Goal: Task Accomplishment & Management: Manage account settings

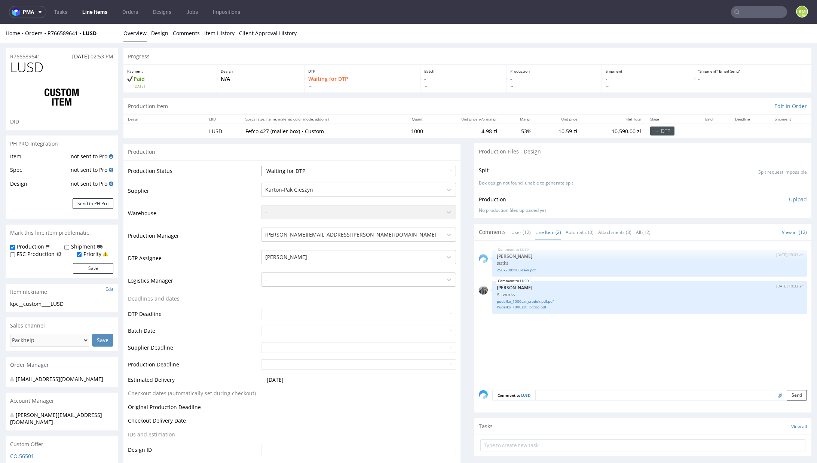
click at [362, 175] on select "Waiting for Artwork Waiting for Diecut Waiting for Mockup Waiting for DTP Waiti…" at bounding box center [358, 171] width 195 height 10
select select "dtp_ca_needed"
click at [261, 166] on select "Waiting for Artwork Waiting for Diecut Waiting for Mockup Waiting for DTP Waiti…" at bounding box center [358, 171] width 195 height 10
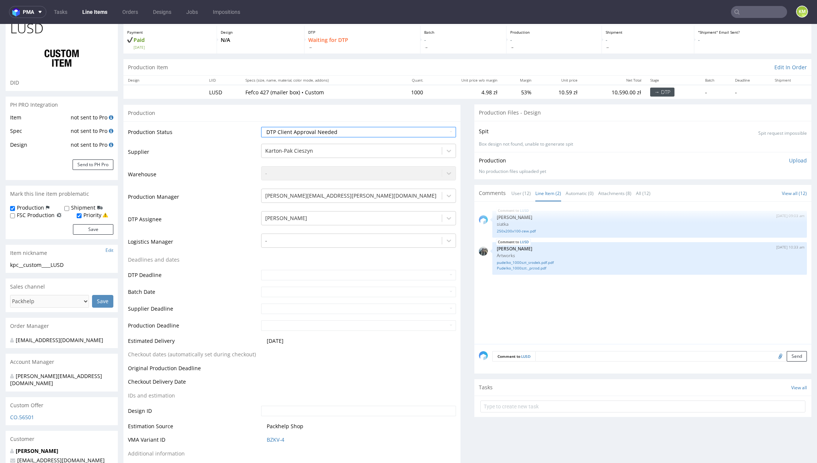
scroll to position [113, 0]
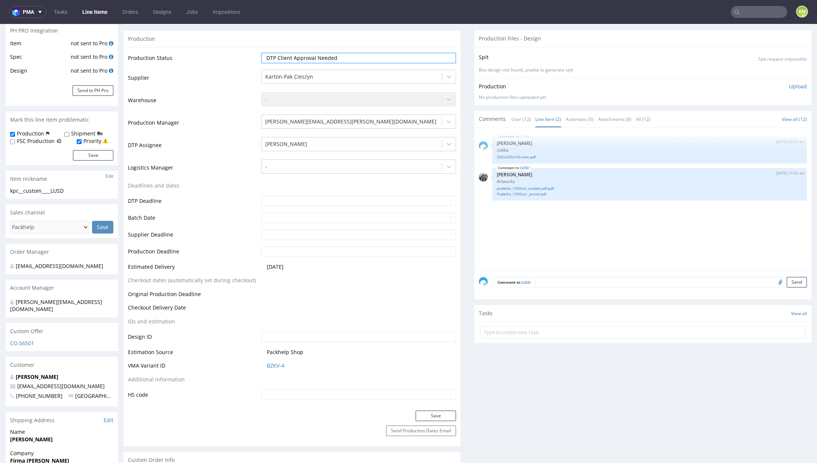
drag, startPoint x: 441, startPoint y: 416, endPoint x: 452, endPoint y: 412, distance: 11.4
click at [441, 416] on button "Save" at bounding box center [436, 415] width 40 height 10
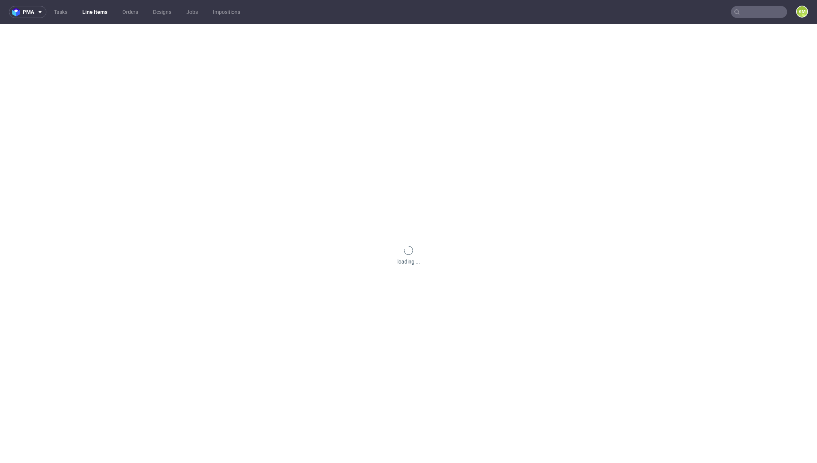
scroll to position [1, 0]
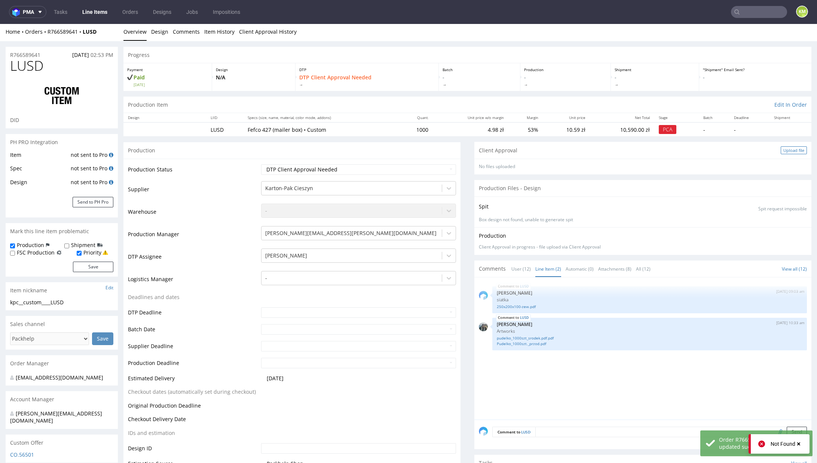
click at [781, 152] on div "Upload file" at bounding box center [794, 150] width 26 height 8
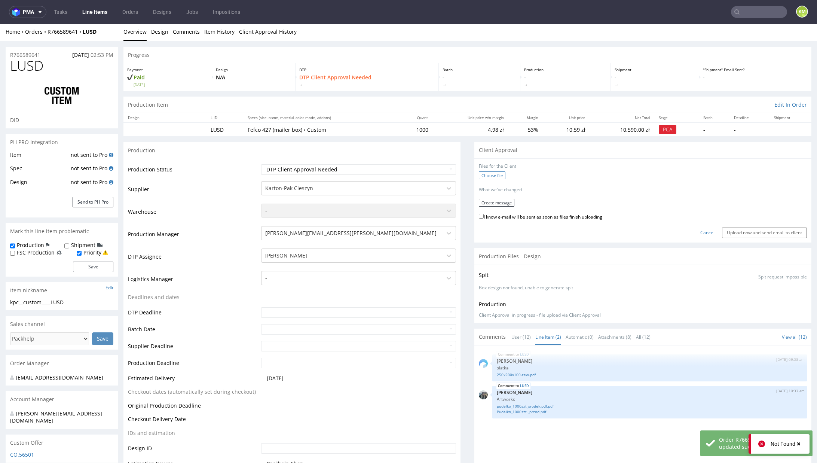
click at [494, 176] on label "Choose file" at bounding box center [492, 175] width 27 height 8
click at [0, 24] on input "Choose file" at bounding box center [0, 24] width 0 height 0
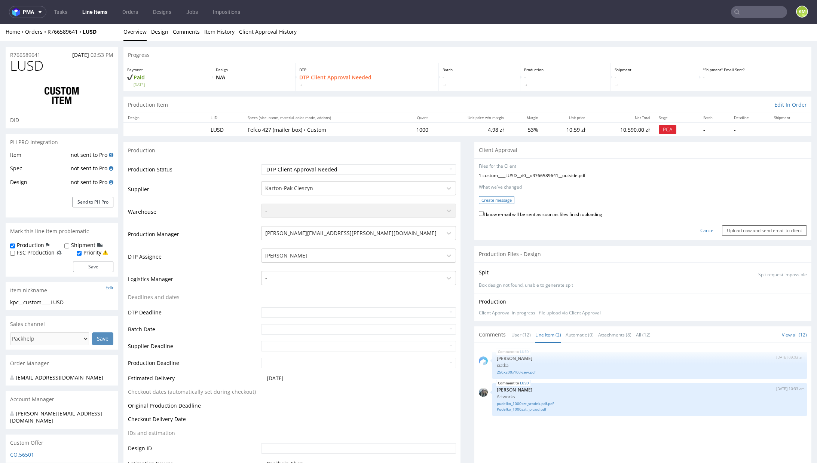
click at [488, 200] on button "Create message" at bounding box center [497, 200] width 36 height 8
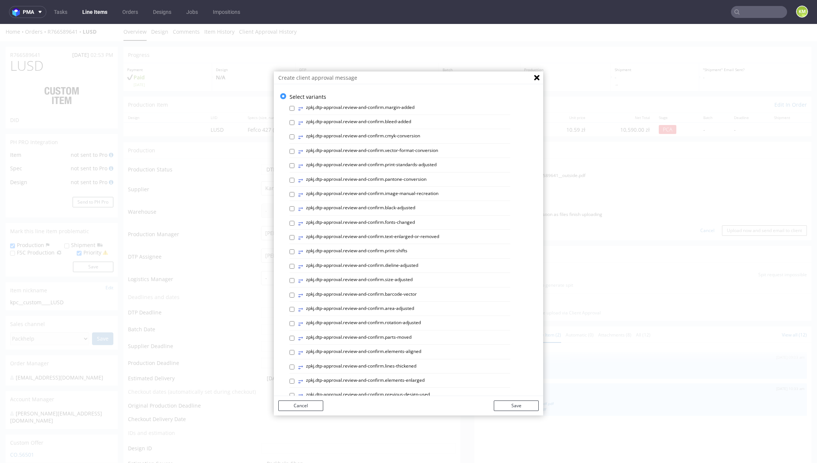
scroll to position [224, 0]
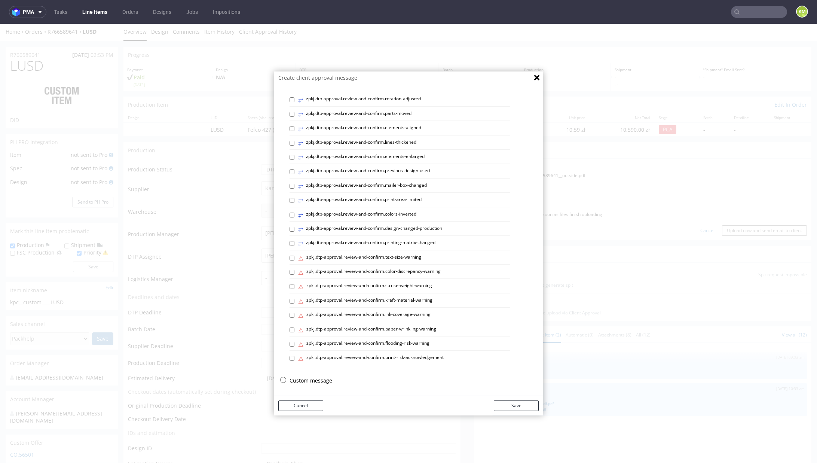
click at [316, 383] on p "Custom message" at bounding box center [413, 380] width 249 height 7
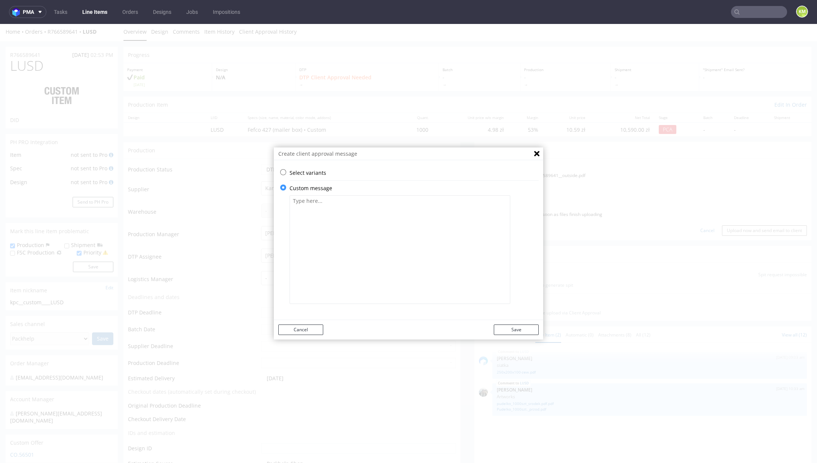
click at [321, 246] on textarea at bounding box center [399, 249] width 221 height 108
paste textarea "Bardzo proszę o dokładne sprawdzenie wszystkich elementów projektu, ponieważ wp…"
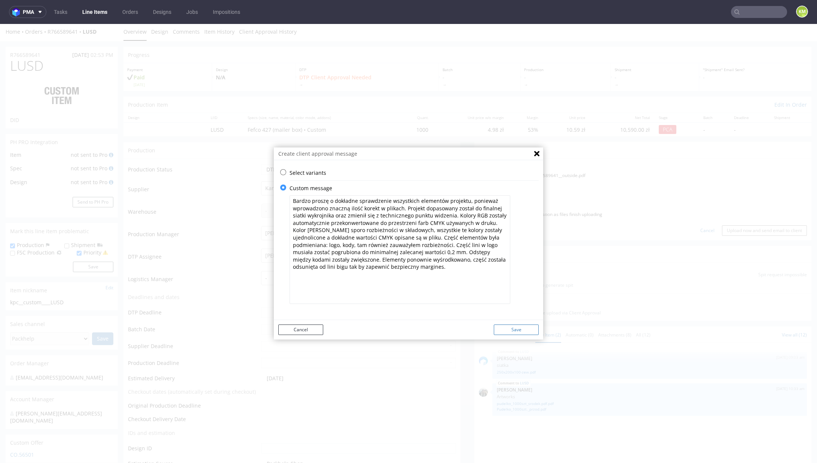
type textarea "Bardzo proszę o dokładne sprawdzenie wszystkich elementów projektu, ponieważ wp…"
click at [531, 328] on button "Save" at bounding box center [516, 329] width 45 height 10
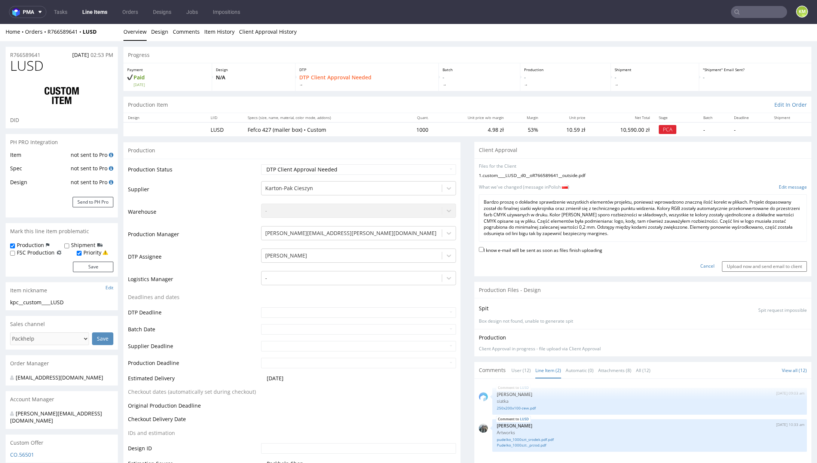
click at [571, 248] on label "I know e-mail will be sent as soon as files finish uploading" at bounding box center [540, 249] width 123 height 8
click at [484, 248] on input "I know e-mail will be sent as soon as files finish uploading" at bounding box center [481, 249] width 5 height 5
checkbox input "true"
click at [730, 266] on input "Upload now and send email to client" at bounding box center [764, 266] width 85 height 10
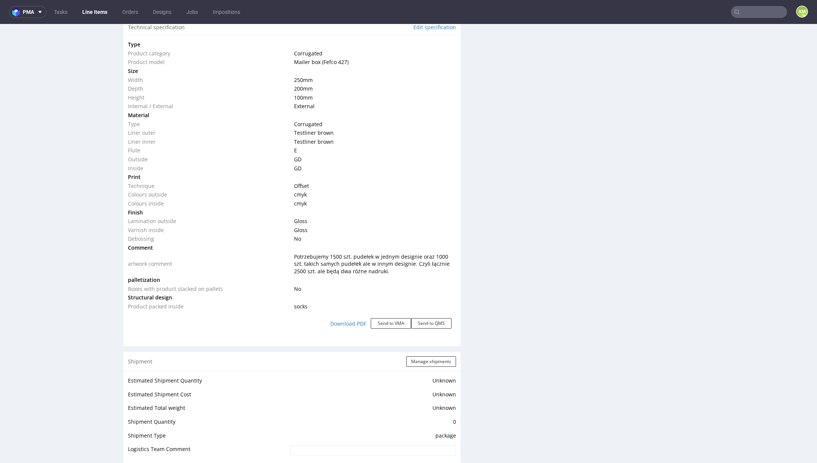
scroll to position [177, 0]
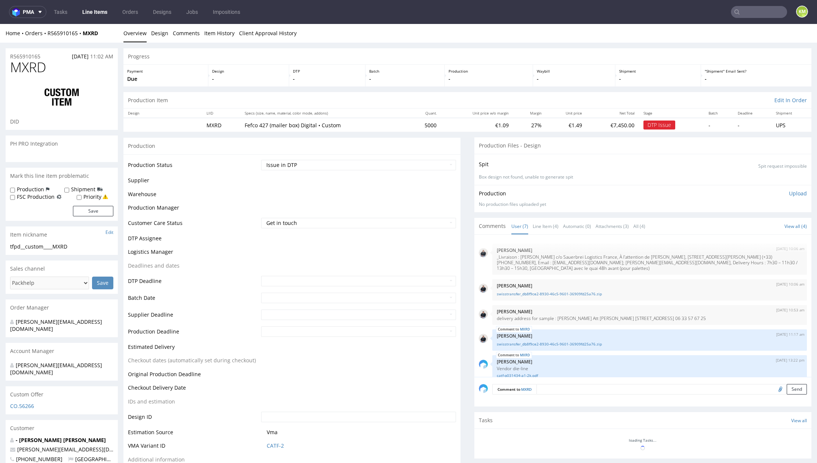
scroll to position [92, 0]
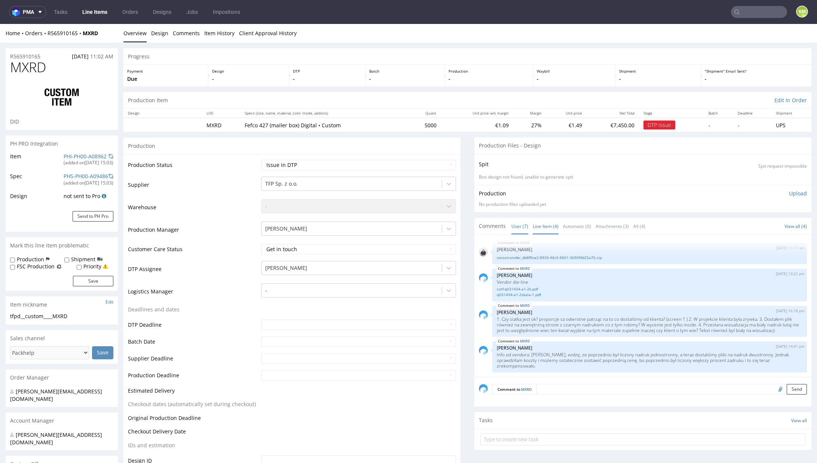
click at [547, 227] on link "Line Item (4)" at bounding box center [546, 226] width 26 height 16
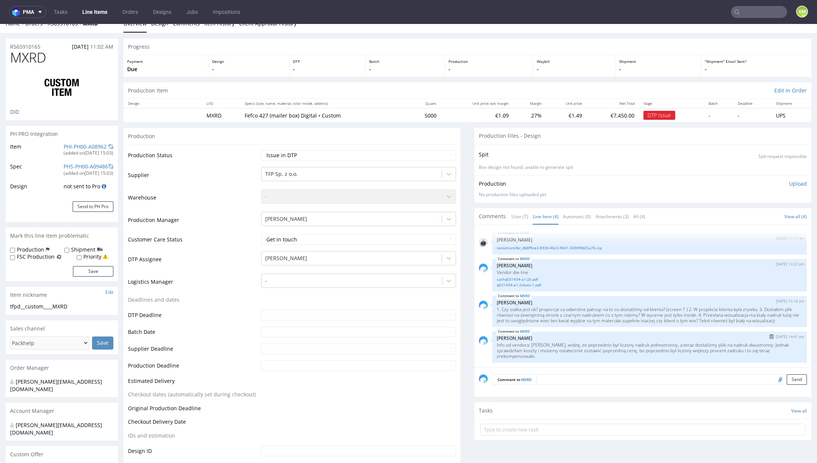
scroll to position [16, 0]
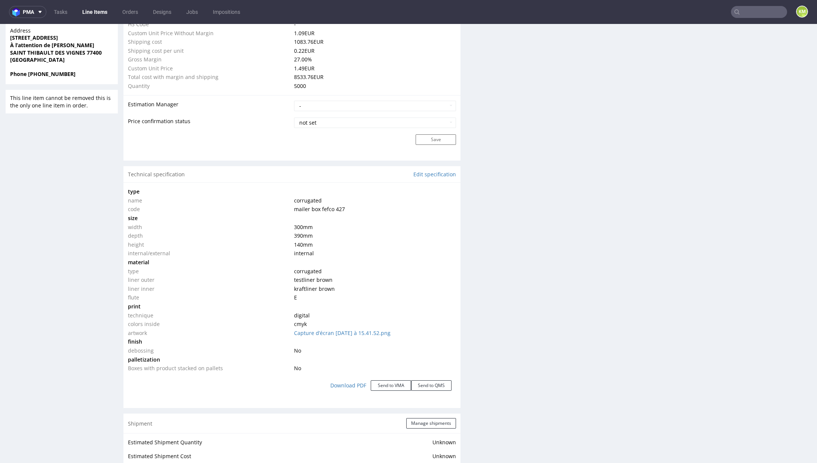
scroll to position [588, 0]
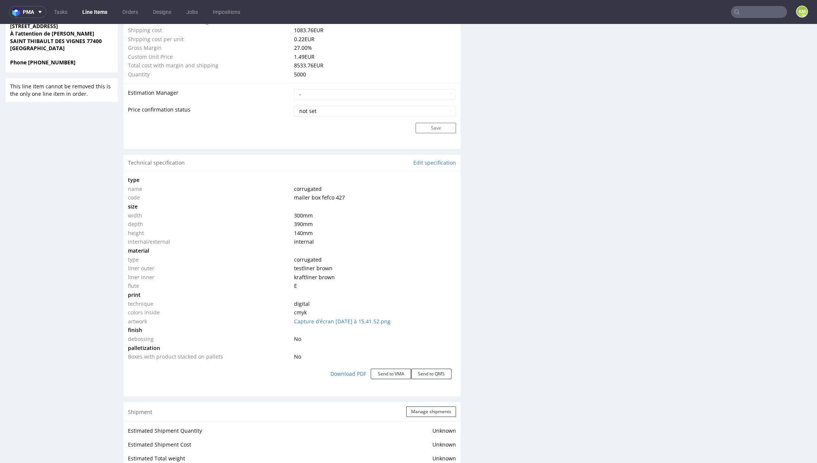
click at [608, 208] on div "Production Files - Design Spit Spit request impossible Box design not found, un…" at bounding box center [642, 240] width 337 height 1383
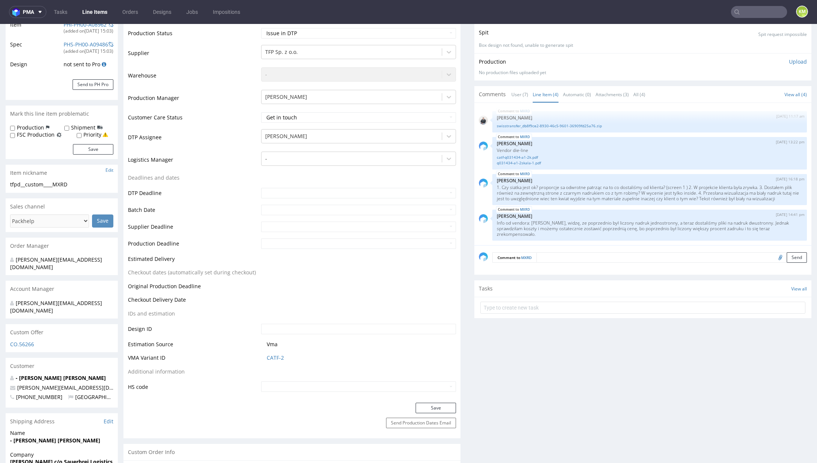
scroll to position [0, 0]
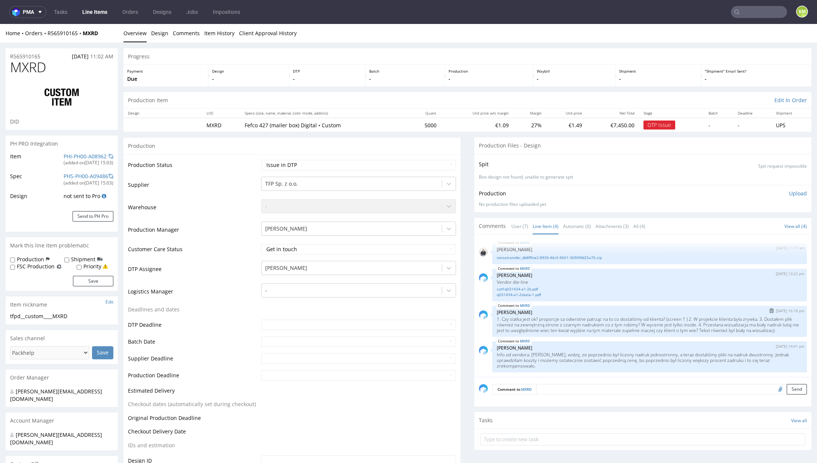
click at [572, 321] on p "1. Czy siatka jest ok? proporcje sa odwrotne patrząc na to co dostaliśmy od kli…" at bounding box center [650, 324] width 306 height 17
click at [571, 325] on p "1. Czy siatka jest ok? proporcje sa odwrotne patrząc na to co dostaliśmy od kli…" at bounding box center [650, 324] width 306 height 17
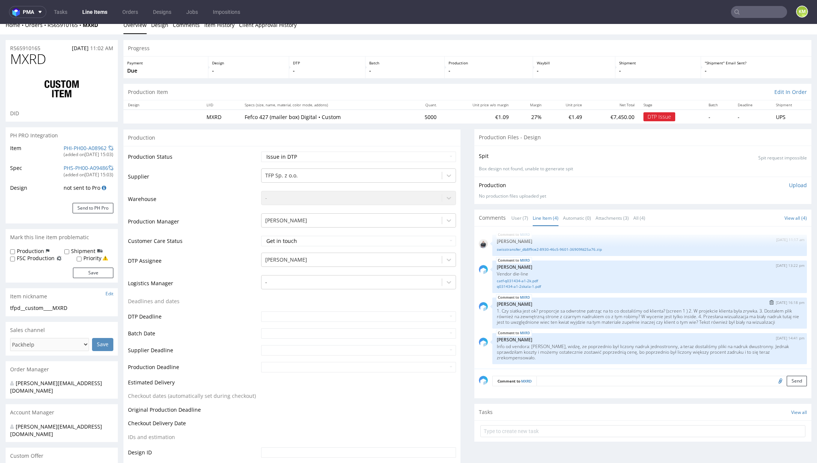
scroll to position [10, 0]
click at [580, 310] on p "1. Czy siatka jest ok? proporcje sa odwrotne patrząc na to co dostaliśmy od kli…" at bounding box center [650, 314] width 306 height 17
click at [579, 309] on p "1. Czy siatka jest ok? proporcje sa odwrotne patrząc na to co dostaliśmy od kli…" at bounding box center [650, 314] width 306 height 17
click at [568, 249] on link "swisstransfer_db8f9ce2-8930-46c5-9601-36909fd25a76.zip" at bounding box center [650, 248] width 306 height 6
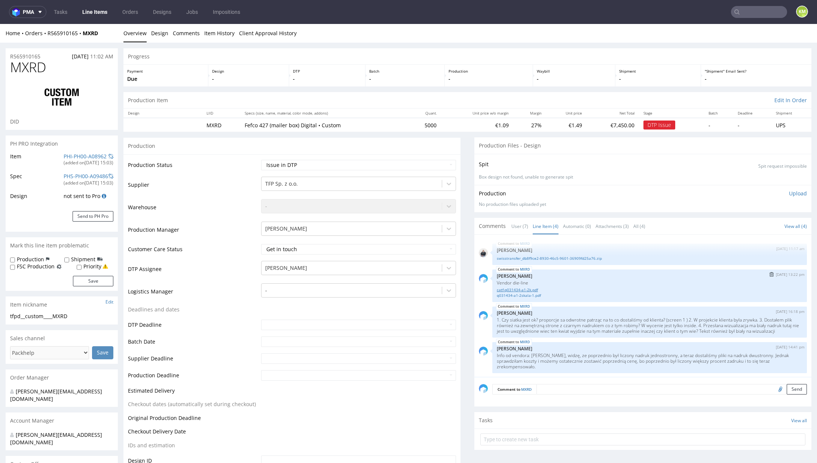
click at [528, 290] on link "catf-q031434-a1-2k.pdf" at bounding box center [650, 290] width 306 height 6
click at [507, 318] on p "1. Czy siatka jest ok? proporcje sa odwrotne patrząc na to co dostaliśmy od kli…" at bounding box center [650, 325] width 306 height 17
drag, startPoint x: 489, startPoint y: 318, endPoint x: 540, endPoint y: 338, distance: 54.8
click at [540, 334] on p "1. Czy siatka jest ok? proporcje sa odwrotne patrząc na to co dostaliśmy od kli…" at bounding box center [650, 325] width 306 height 17
copy p "1. Czy siatka jest ok? proporcje sa odwrotne patrząc na to co dostaliśmy od kli…"
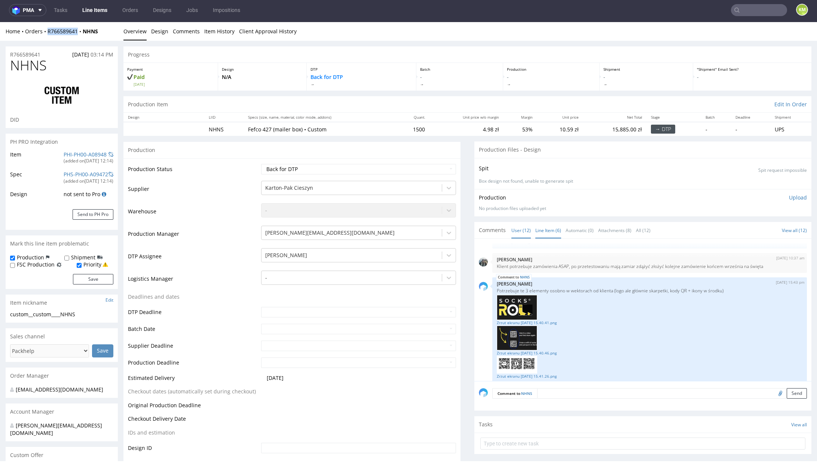
click at [544, 225] on link "Line Item (6)" at bounding box center [548, 230] width 26 height 16
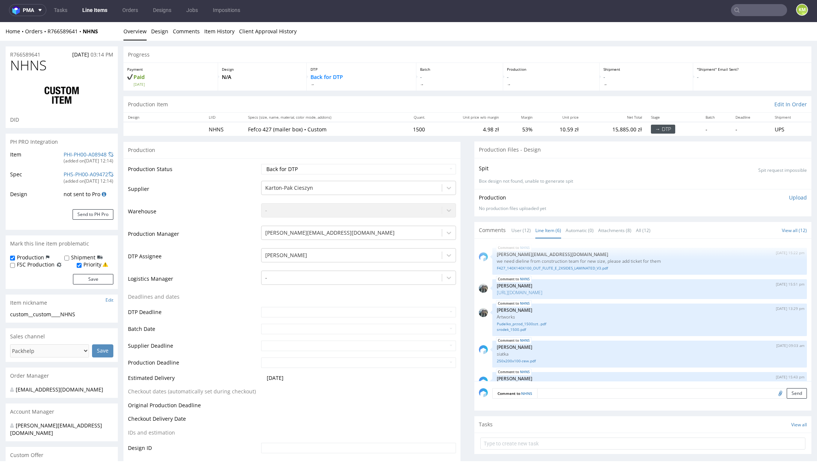
click at [366, 167] on select "Waiting for Artwork Waiting for Diecut Waiting for Mockup Waiting for DTP Waiti…" at bounding box center [358, 169] width 195 height 10
select select "dtp_ca_needed"
click at [261, 164] on select "Waiting for Artwork Waiting for Diecut Waiting for Mockup Waiting for DTP Waiti…" at bounding box center [358, 169] width 195 height 10
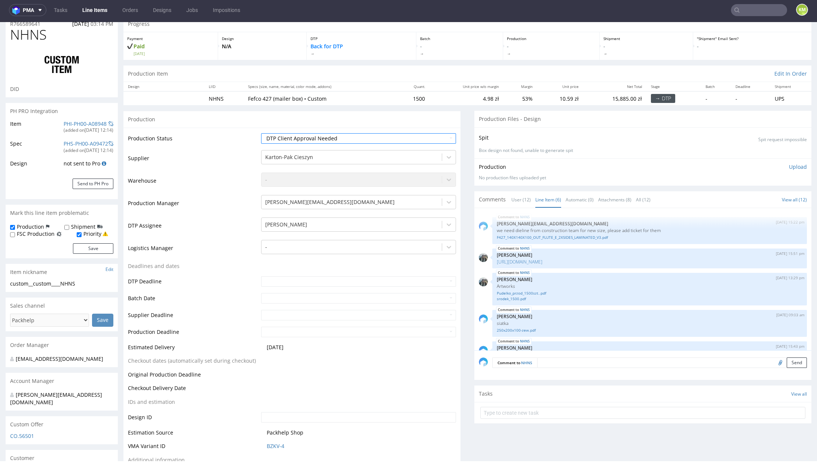
scroll to position [113, 0]
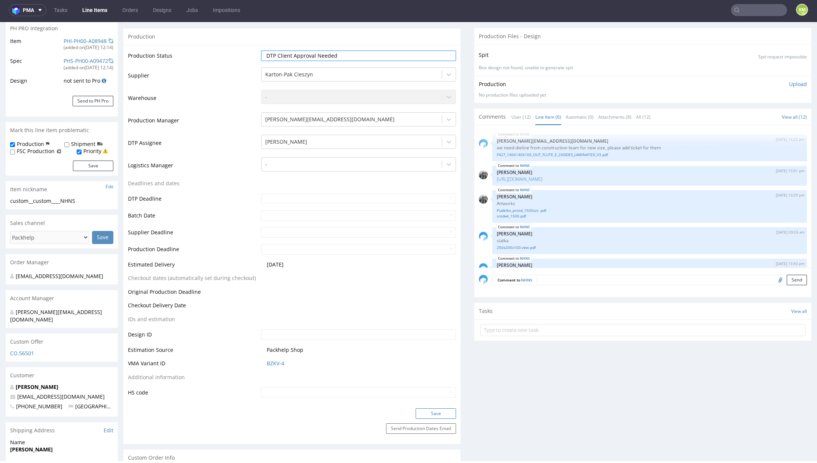
click at [440, 411] on button "Save" at bounding box center [436, 413] width 40 height 10
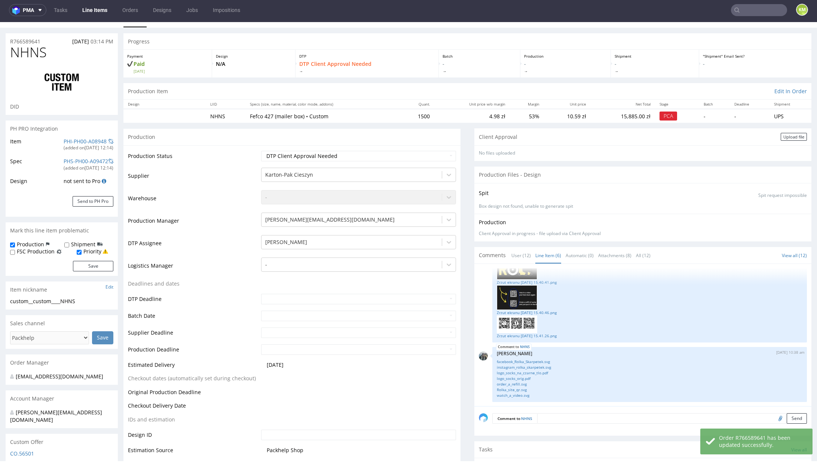
scroll to position [0, 0]
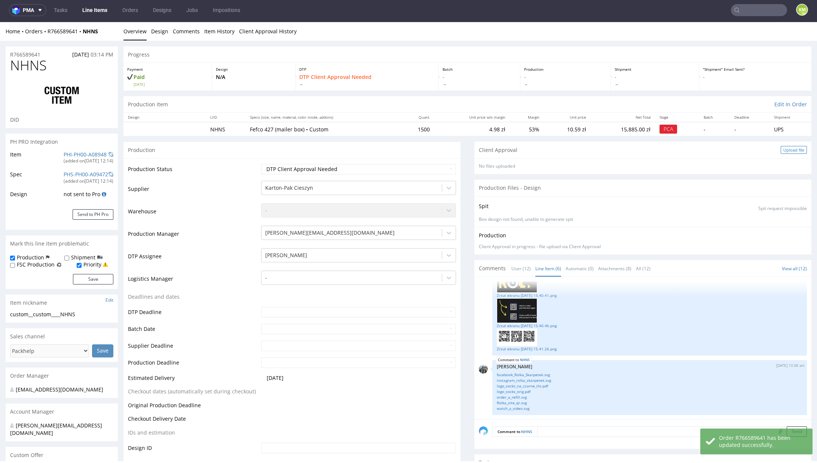
click at [781, 151] on div "Upload file" at bounding box center [794, 150] width 26 height 8
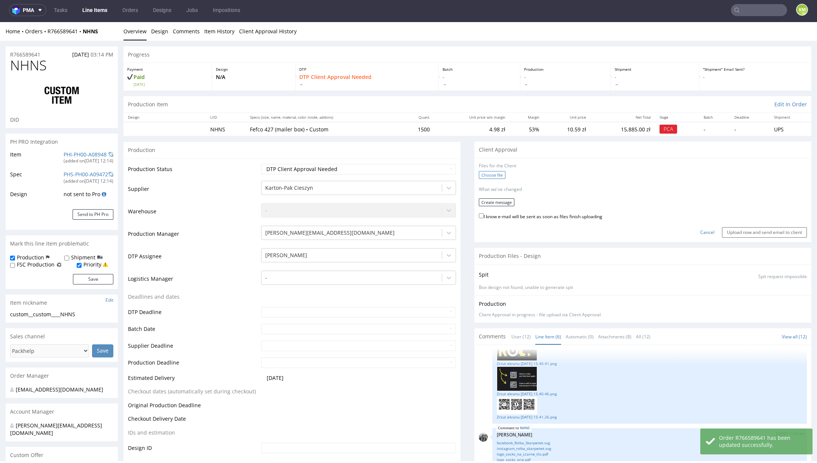
click at [490, 175] on label "Choose file" at bounding box center [492, 175] width 27 height 8
click at [0, 22] on input "Choose file" at bounding box center [0, 22] width 0 height 0
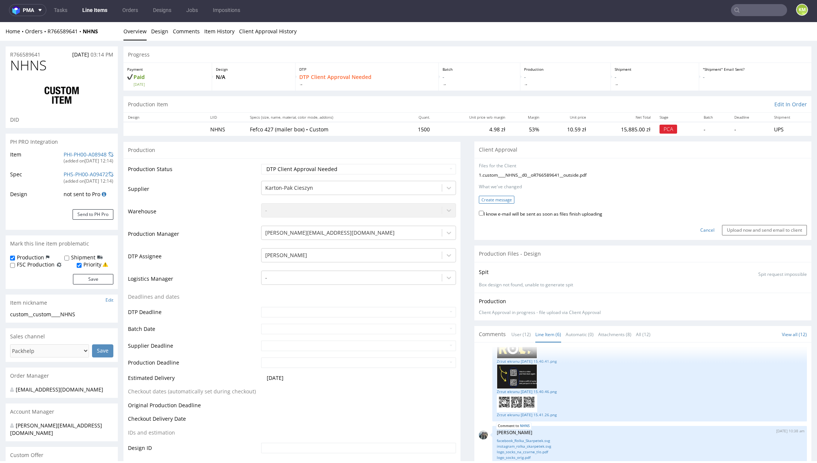
click at [493, 199] on button "Create message" at bounding box center [497, 200] width 36 height 8
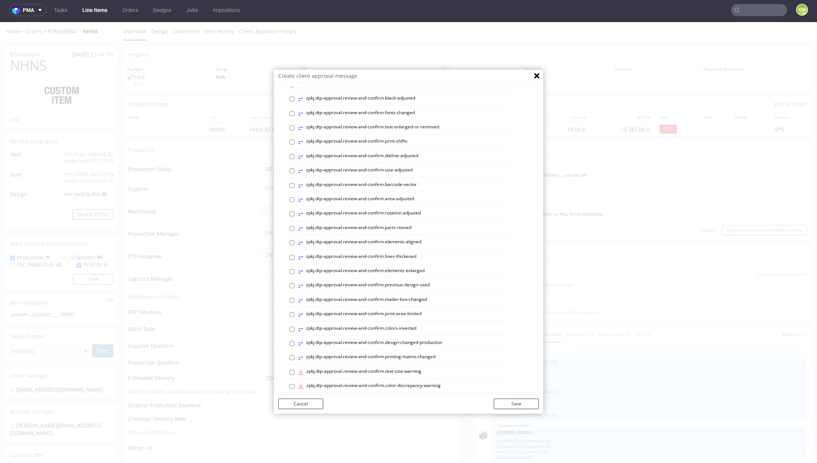
scroll to position [224, 0]
click at [319, 377] on p "Custom message" at bounding box center [413, 378] width 249 height 7
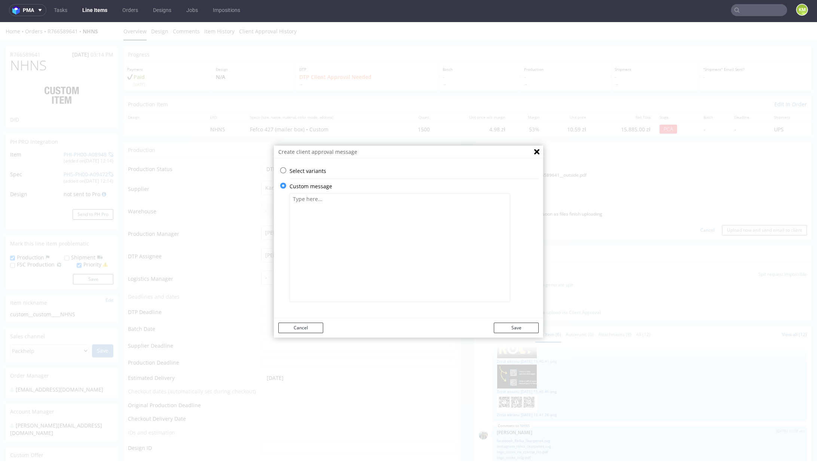
click at [346, 289] on textarea at bounding box center [399, 247] width 221 height 108
paste textarea "Bardzo proszę o dokładne sprawdzenie wszystkich elementów ponieważ wprowadzono …"
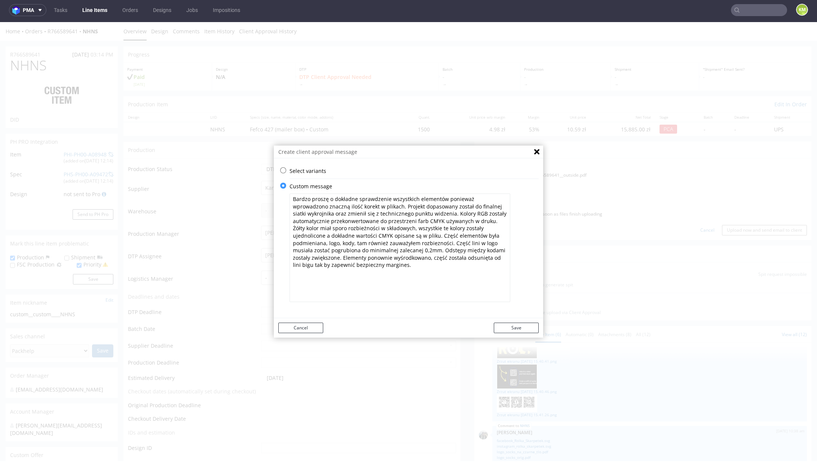
drag, startPoint x: 289, startPoint y: 198, endPoint x: 378, endPoint y: 272, distance: 116.1
click at [378, 272] on textarea "Bardzo proszę o dokładne sprawdzenie wszystkich elementów ponieważ wprowadzono …" at bounding box center [399, 247] width 221 height 108
click at [401, 214] on textarea "Bardzo proszę o dokładne sprawdzenie wszystkich elementów ponieważ wprowadzono …" at bounding box center [399, 247] width 221 height 108
paste textarea "rojektu, ponieważ wprowadzono znaczną ilość korekt w plikach. Projekt dopasowan…"
click at [406, 251] on textarea "Bardzo proszę o dokładne sprawdzenie wszystkich elementów projektu, ponieważ wp…" at bounding box center [399, 247] width 221 height 108
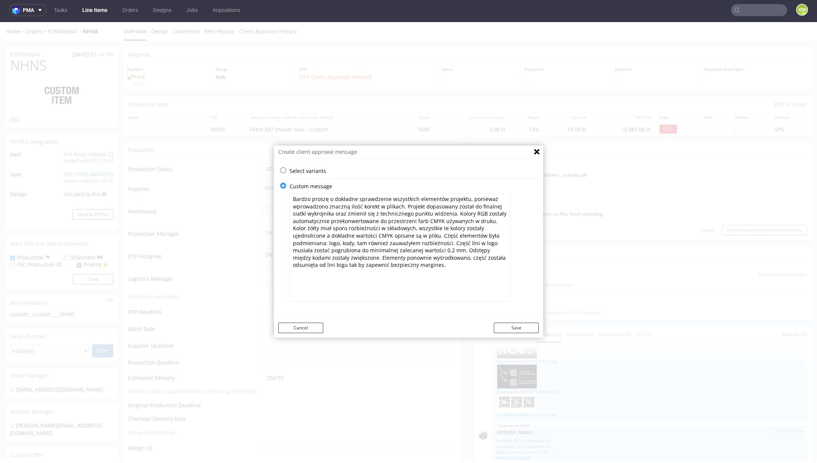
click at [420, 258] on textarea "Bardzo proszę o dokładne sprawdzenie wszystkich elementów projektu, ponieważ wp…" at bounding box center [399, 247] width 221 height 108
click at [440, 265] on textarea "Bardzo proszę o dokładne sprawdzenie wszystkich elementów projektu, ponieważ wp…" at bounding box center [399, 247] width 221 height 108
click at [486, 257] on textarea "Bardzo proszę o dokładne sprawdzenie wszystkich elementów projektu, ponieważ wp…" at bounding box center [399, 247] width 221 height 108
type textarea "Bardzo proszę o dokładne sprawdzenie wszystkich elementów projektu, ponieważ wp…"
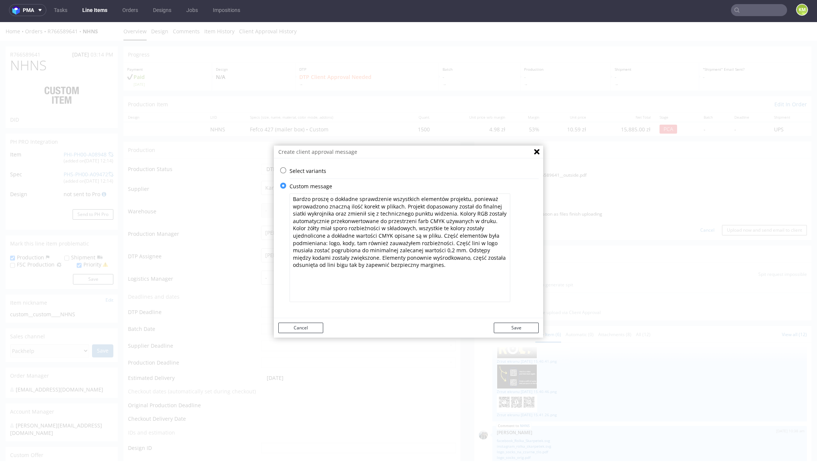
click at [390, 264] on textarea "Bardzo proszę o dokładne sprawdzenie wszystkich elementów projektu, ponieważ wp…" at bounding box center [399, 247] width 221 height 108
click at [389, 265] on textarea "Bardzo proszę o dokładne sprawdzenie wszystkich elementów projektu, ponieważ wp…" at bounding box center [399, 247] width 221 height 108
click at [515, 329] on button "Save" at bounding box center [516, 327] width 45 height 10
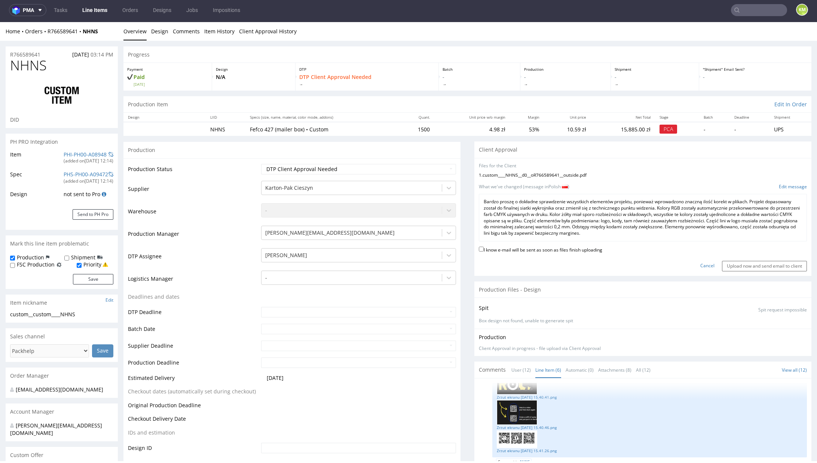
click at [545, 248] on label "I know e-mail will be sent as soon as files finish uploading" at bounding box center [540, 249] width 123 height 8
click at [484, 248] on input "I know e-mail will be sent as soon as files finish uploading" at bounding box center [481, 248] width 5 height 5
checkbox input "true"
click at [741, 265] on input "Upload now and send email to client" at bounding box center [764, 266] width 85 height 10
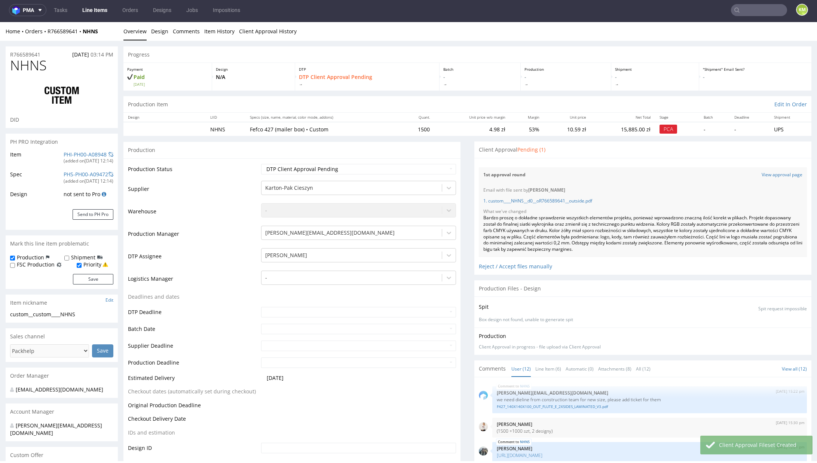
scroll to position [338, 0]
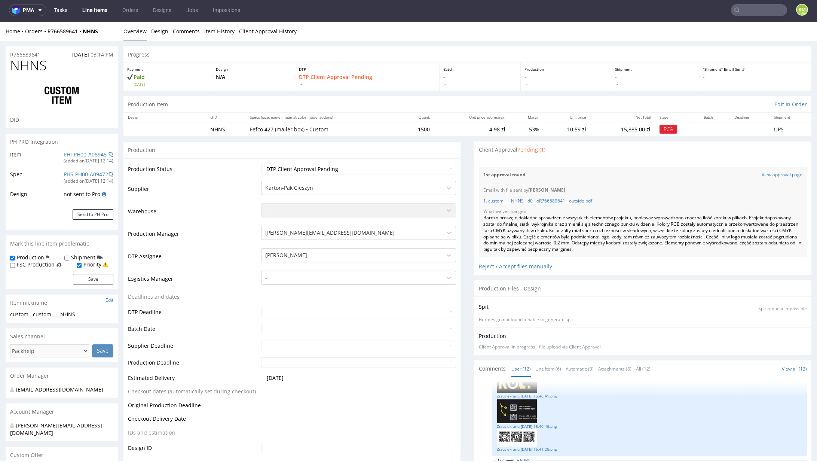
click at [64, 10] on link "Tasks" at bounding box center [60, 10] width 22 height 12
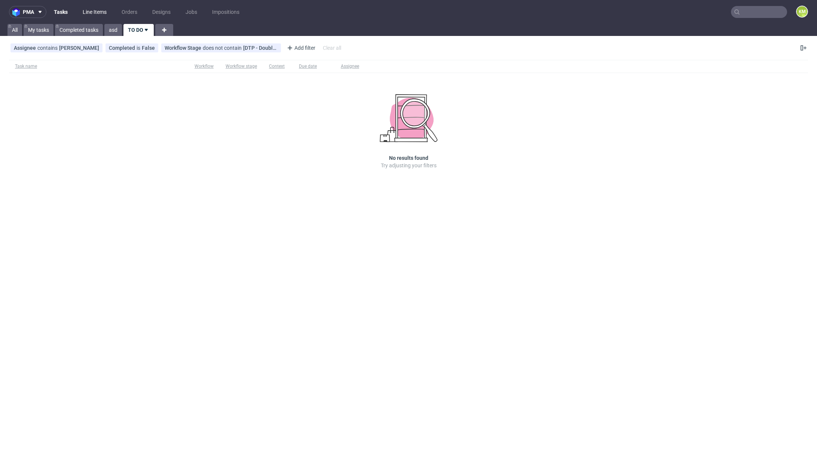
click at [98, 12] on link "Line Items" at bounding box center [94, 12] width 33 height 12
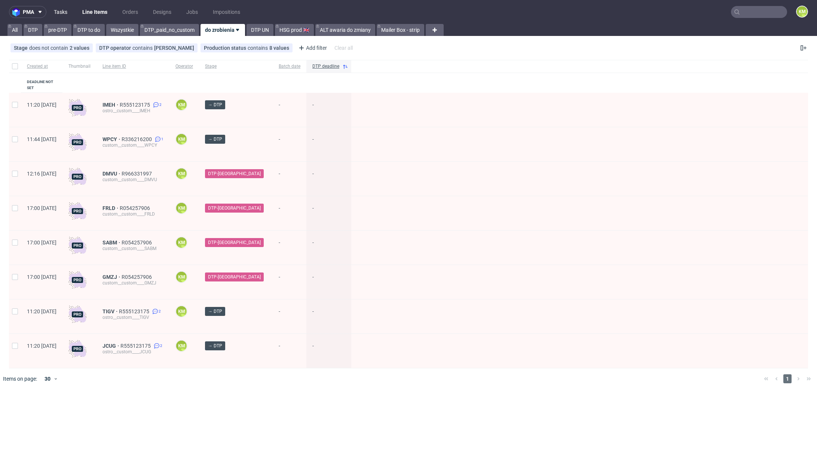
click at [64, 11] on link "Tasks" at bounding box center [60, 12] width 22 height 12
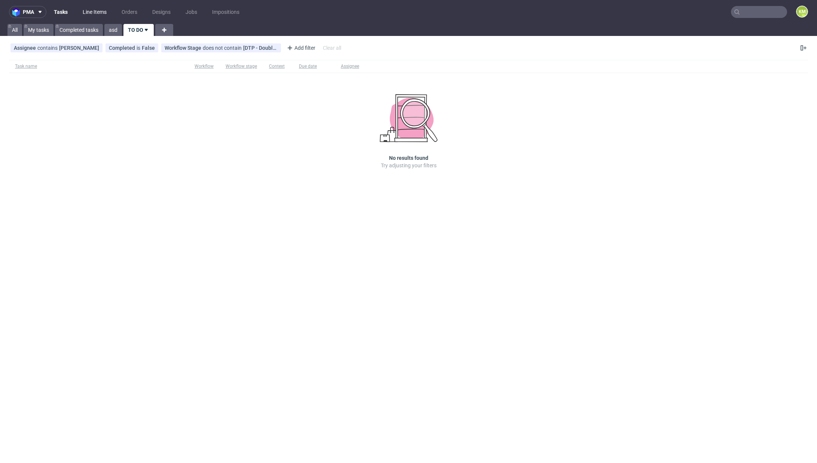
click at [88, 12] on link "Line Items" at bounding box center [94, 12] width 33 height 12
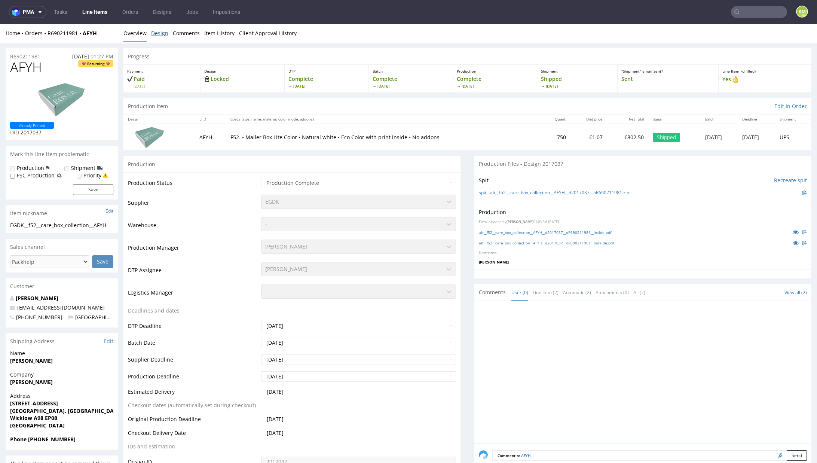
drag, startPoint x: 163, startPoint y: 33, endPoint x: 244, endPoint y: 46, distance: 82.1
click at [163, 33] on link "Design" at bounding box center [159, 33] width 17 height 18
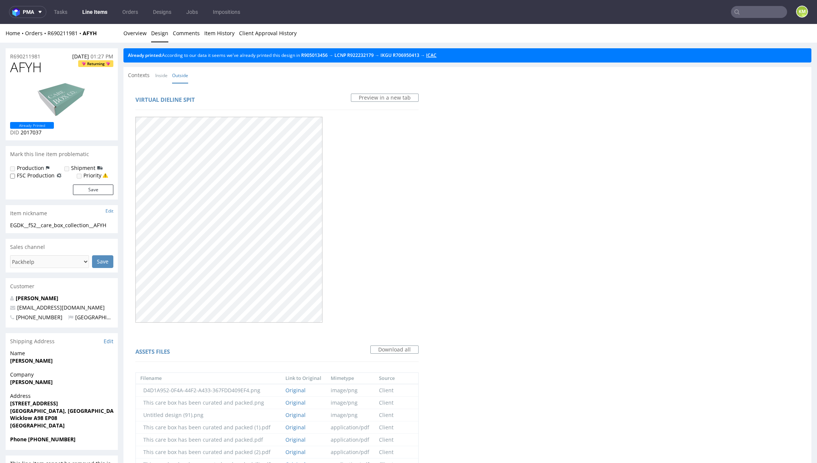
drag, startPoint x: 445, startPoint y: 54, endPoint x: 405, endPoint y: 61, distance: 40.6
click at [133, 35] on link "Overview" at bounding box center [134, 33] width 23 height 18
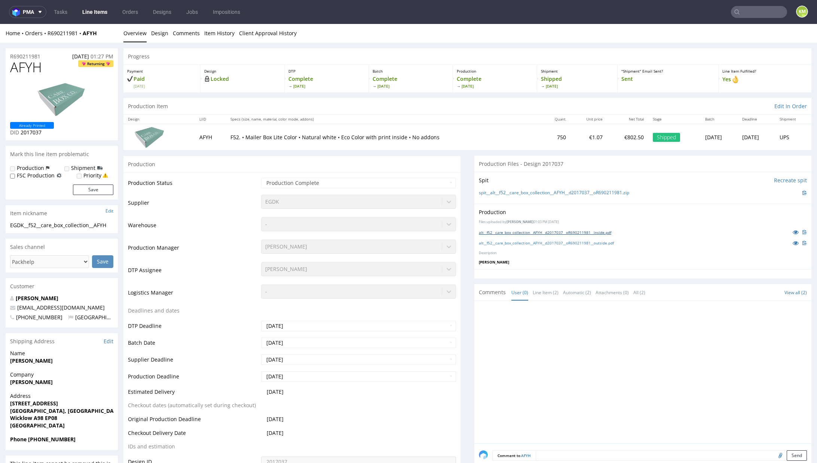
click at [572, 232] on link "alt__f52__care_box_collection__AFYH__d2017037__oR690211981__inside.pdf" at bounding box center [545, 232] width 132 height 5
click at [577, 242] on link "alt__f52__care_box_collection__AFYH__d2017037__oR690211981__outside.pdf" at bounding box center [546, 242] width 135 height 5
click at [160, 32] on link "Design" at bounding box center [159, 33] width 17 height 18
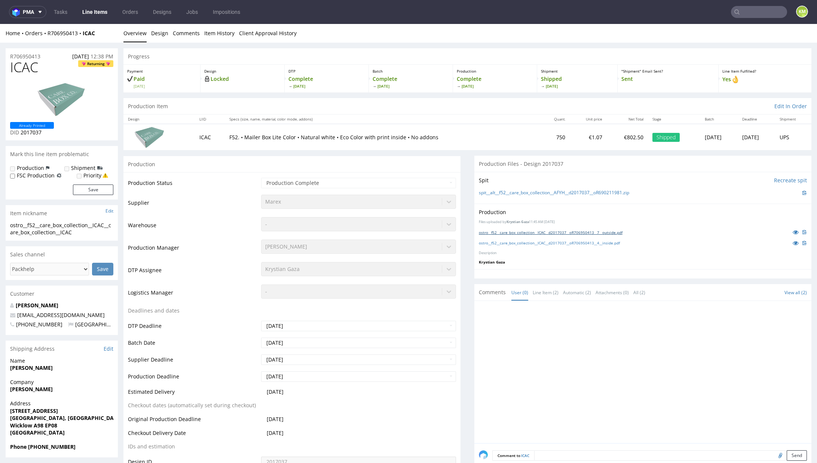
click at [561, 232] on link "ostro__f52__care_box_collection__ICAC__d2017037__oR706950413__7__outside.pdf" at bounding box center [551, 232] width 144 height 5
click at [567, 242] on link "ostro__f52__care_box_collection__ICAC__d2017037__oR706950413__4__inside.pdf" at bounding box center [549, 242] width 141 height 5
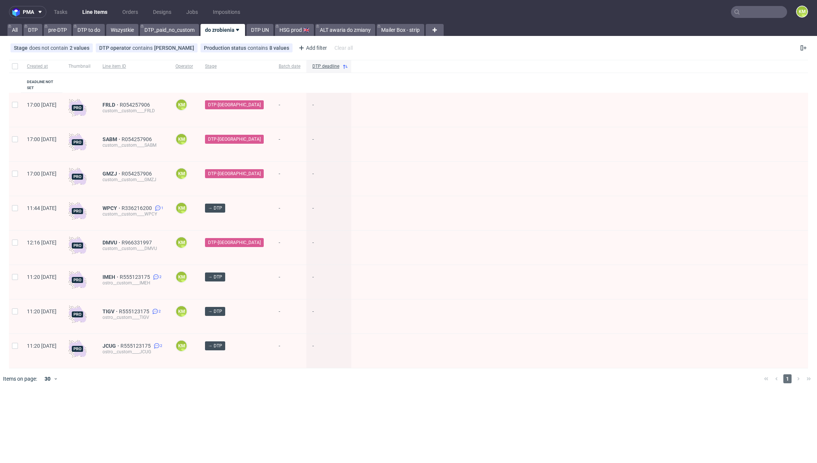
click at [184, 368] on div at bounding box center [419, 378] width 677 height 21
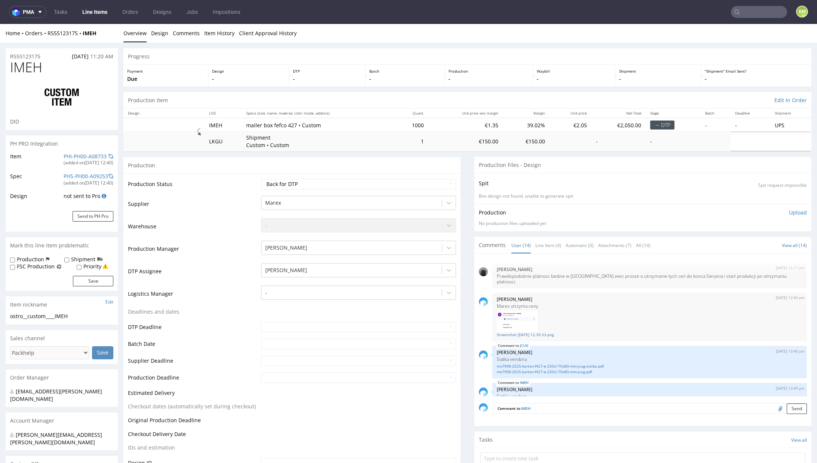
scroll to position [284, 0]
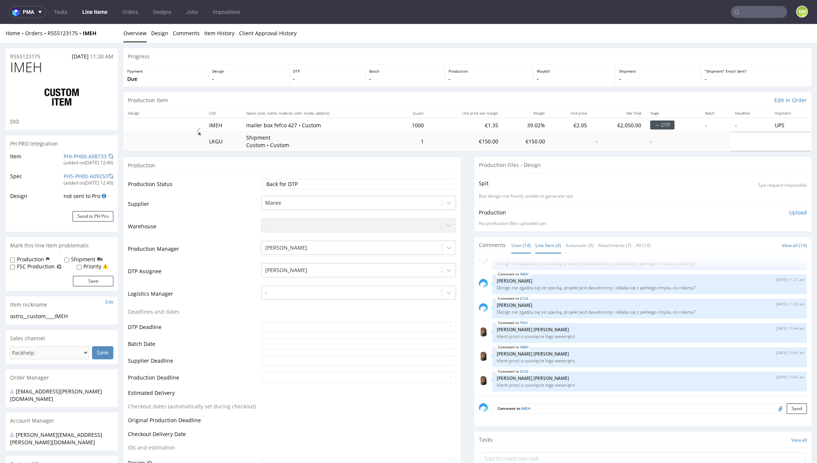
click at [544, 245] on link "Line Item (4)" at bounding box center [548, 245] width 26 height 16
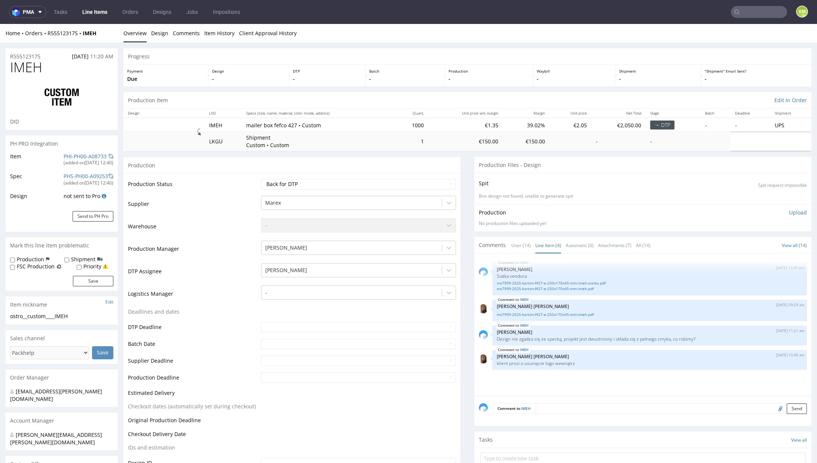
click at [574, 376] on div "IMEH 18th Jun 25 | 13:49 pm Michał Palasek Siatka vendora mx7999-2025-karton-f4…" at bounding box center [645, 327] width 332 height 138
click at [557, 377] on div "IMEH 18th Jun 25 | 13:49 pm Michał Palasek Siatka vendora mx7999-2025-karton-f4…" at bounding box center [645, 327] width 332 height 138
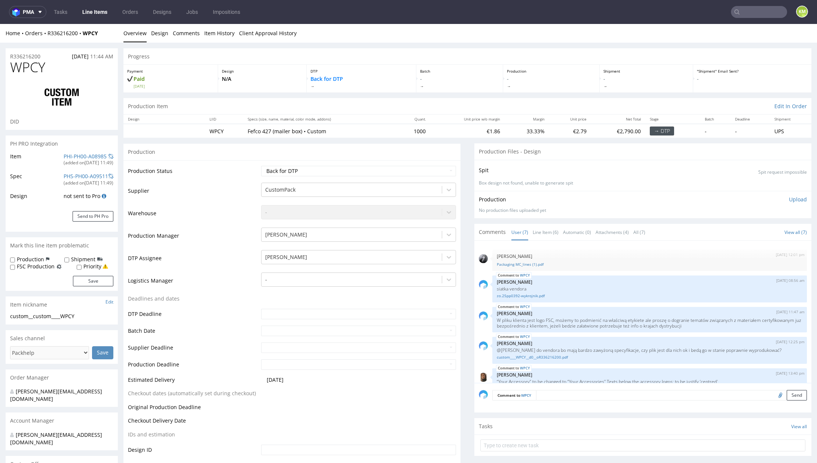
scroll to position [71, 0]
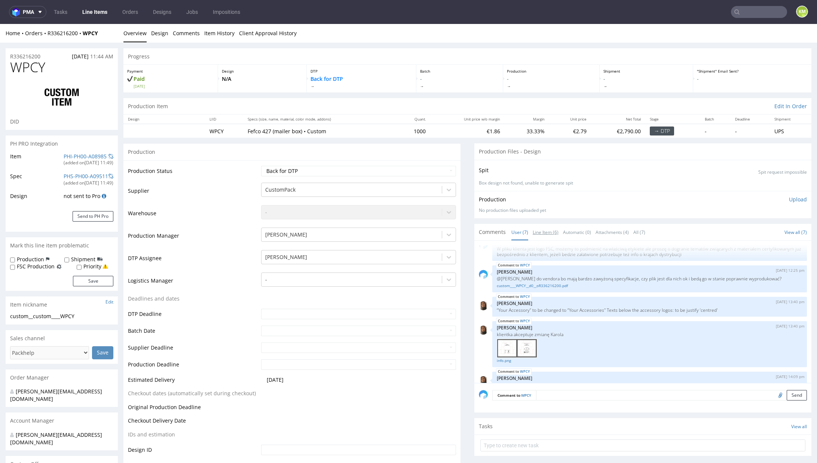
drag, startPoint x: 541, startPoint y: 235, endPoint x: 552, endPoint y: 299, distance: 64.8
click at [541, 235] on link "Line Item (6)" at bounding box center [546, 232] width 26 height 16
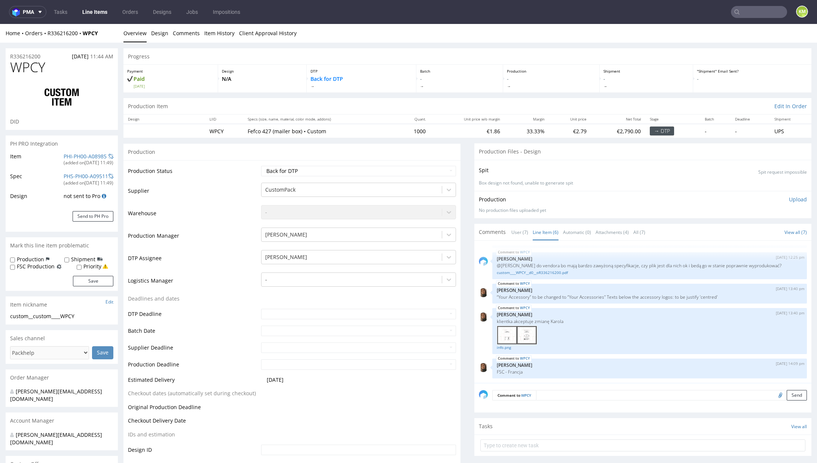
scroll to position [64, 0]
click at [497, 344] on link "info.png" at bounding box center [650, 347] width 306 height 6
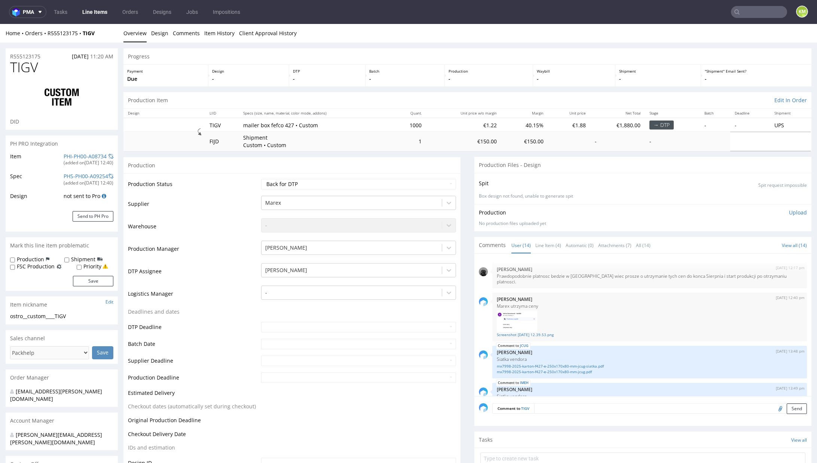
scroll to position [284, 0]
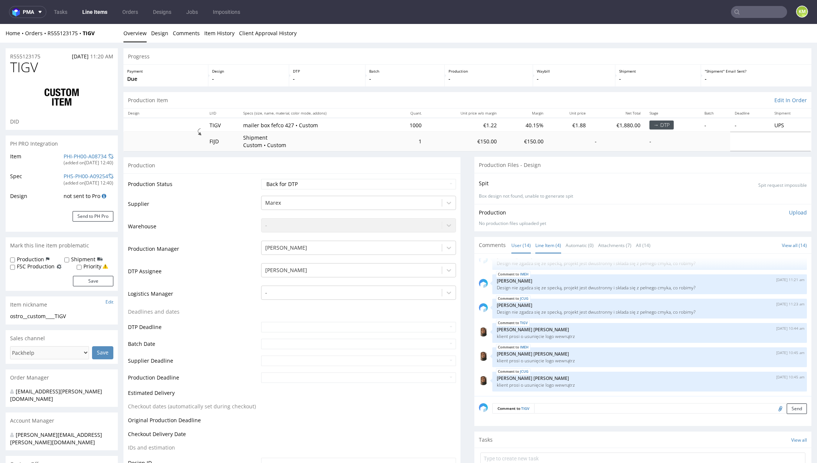
click at [544, 248] on link "Line Item (4)" at bounding box center [548, 245] width 26 height 16
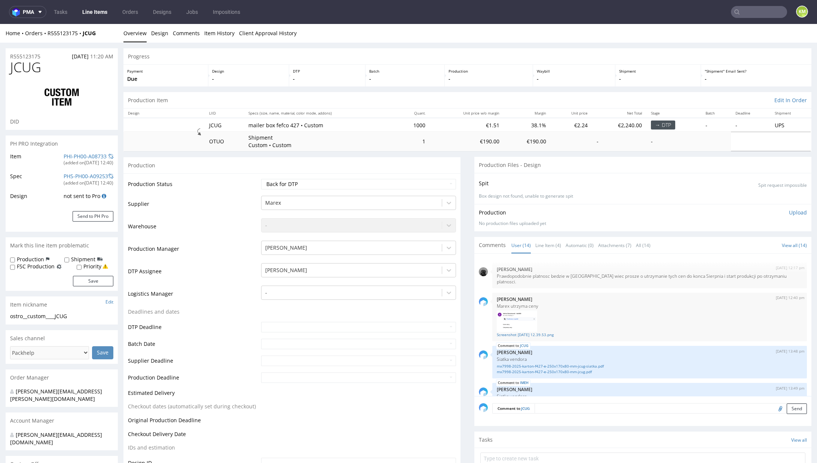
scroll to position [284, 0]
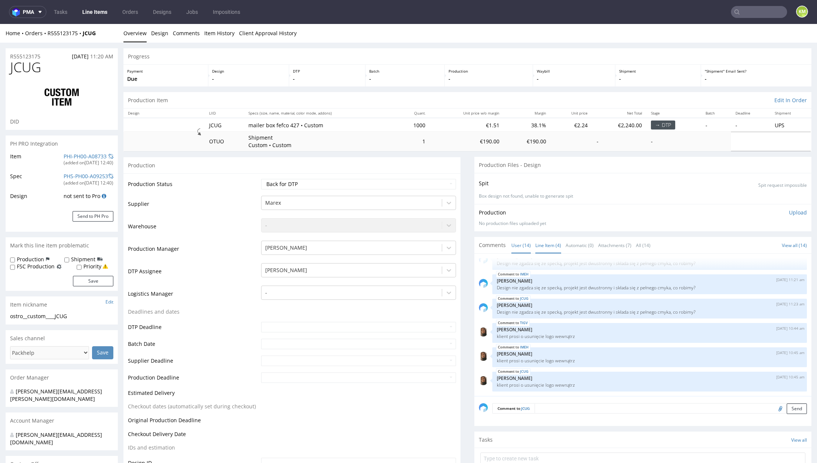
click at [540, 249] on link "Line Item (4)" at bounding box center [548, 245] width 26 height 16
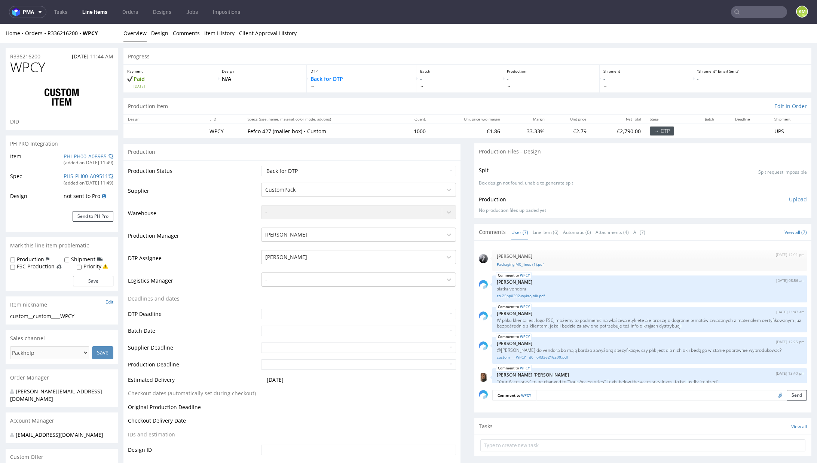
scroll to position [90, 0]
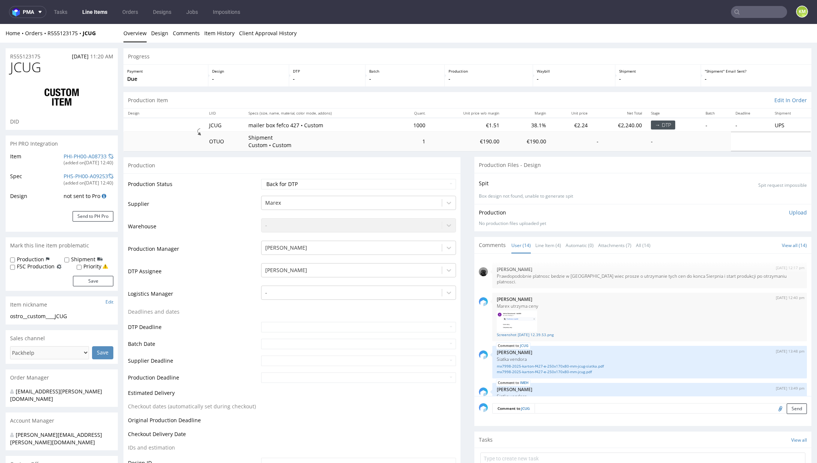
scroll to position [284, 0]
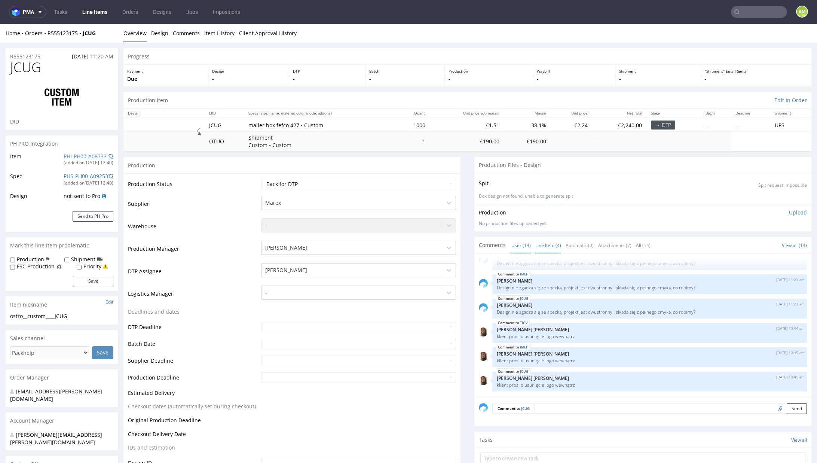
click at [536, 243] on link "Line Item (4)" at bounding box center [548, 245] width 26 height 16
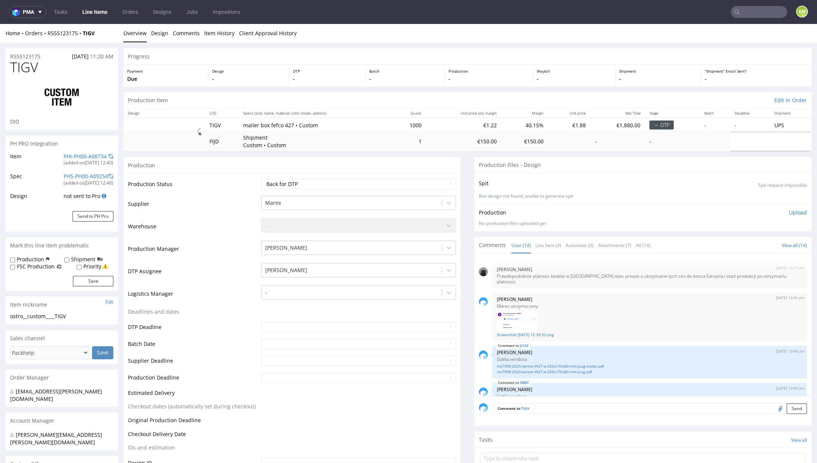
scroll to position [284, 0]
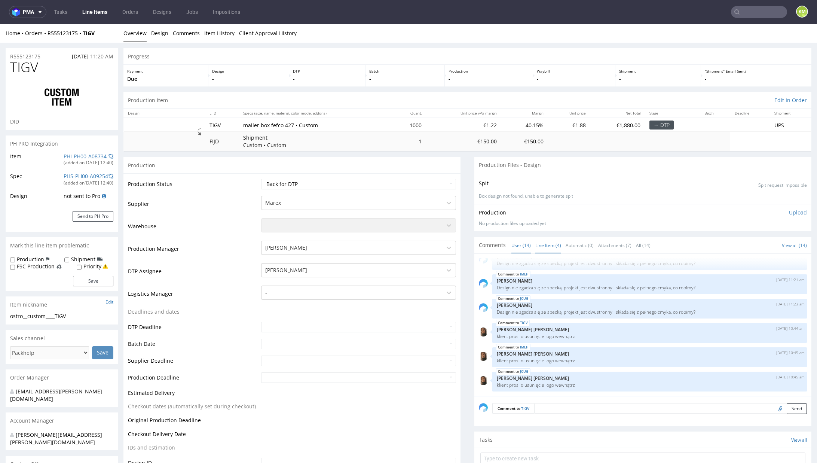
click at [541, 247] on link "Line Item (4)" at bounding box center [548, 245] width 26 height 16
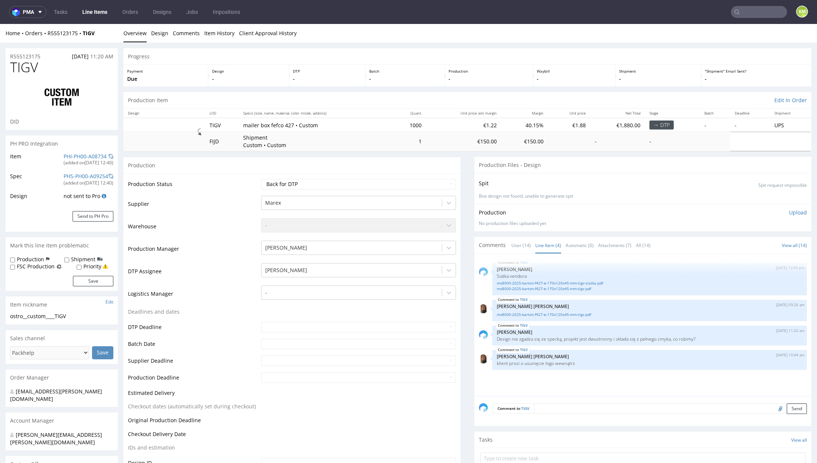
click at [543, 243] on link "Line Item (4)" at bounding box center [548, 245] width 26 height 16
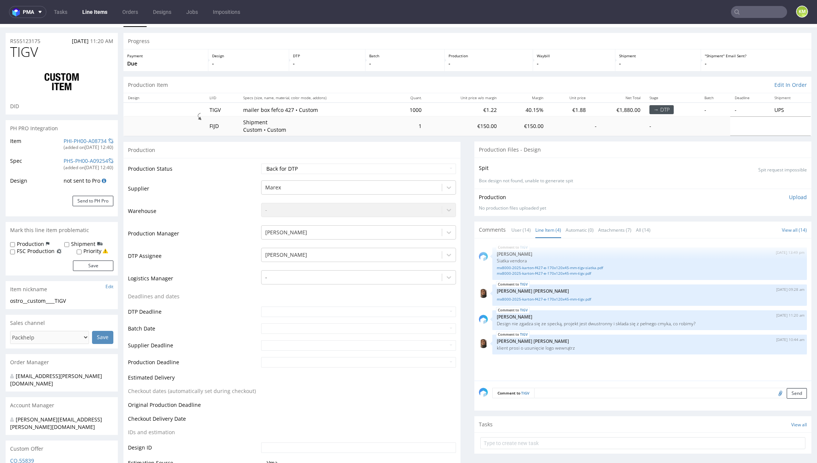
scroll to position [0, 0]
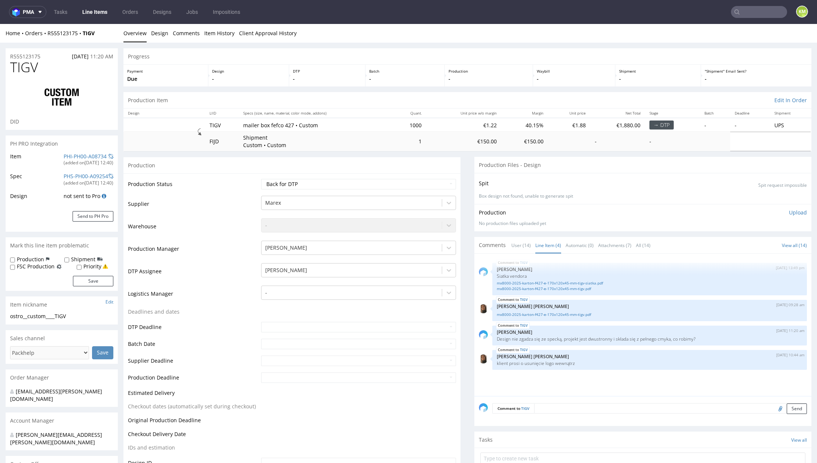
click at [533, 378] on div "TIGV 18th Jun 25 | 13:49 pm Michał Palasek Siatka vendora mx8000-2025-karton-f4…" at bounding box center [645, 327] width 332 height 138
click at [599, 344] on div "TIGV 13th Aug 25 | 11:20 am Karol Markowski Design nie zgadza się ze specką, pr…" at bounding box center [649, 335] width 315 height 20
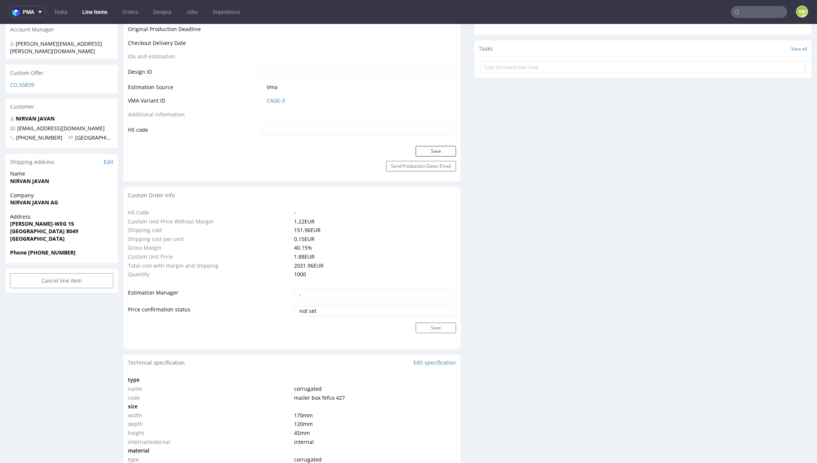
scroll to position [544, 0]
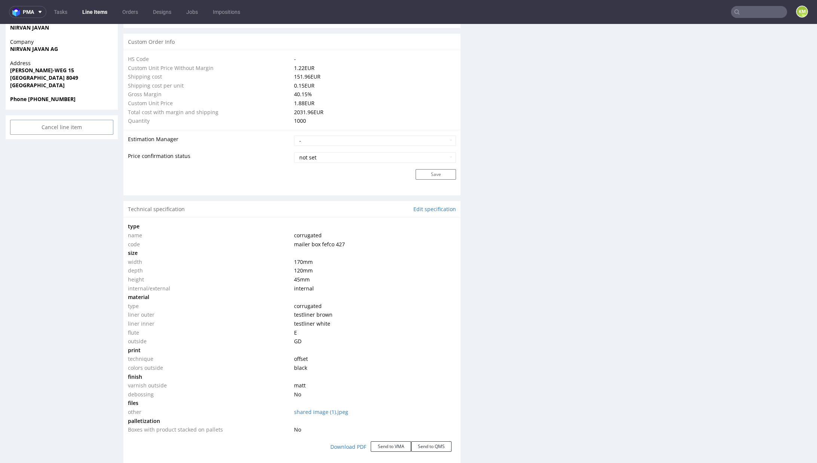
click at [527, 324] on div "Production Files - Design Spit Spit request impossible Box design not found, un…" at bounding box center [642, 309] width 337 height 1393
click at [564, 332] on div "Production Files - Design Spit Spit request impossible Box design not found, un…" at bounding box center [642, 309] width 337 height 1393
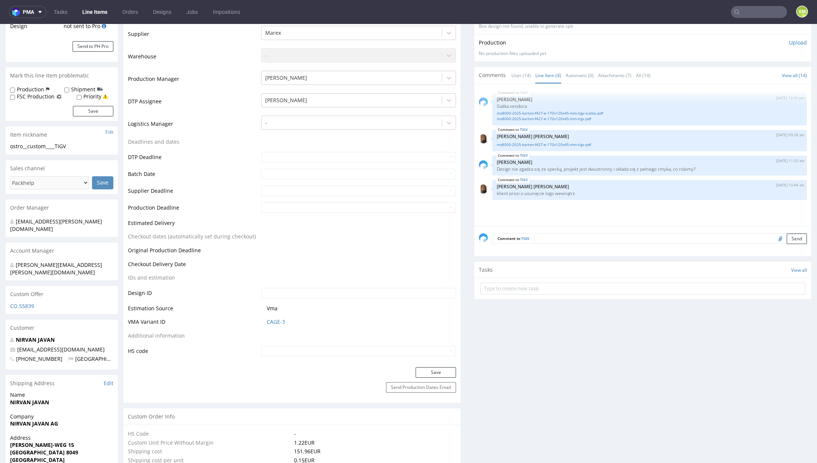
scroll to position [0, 0]
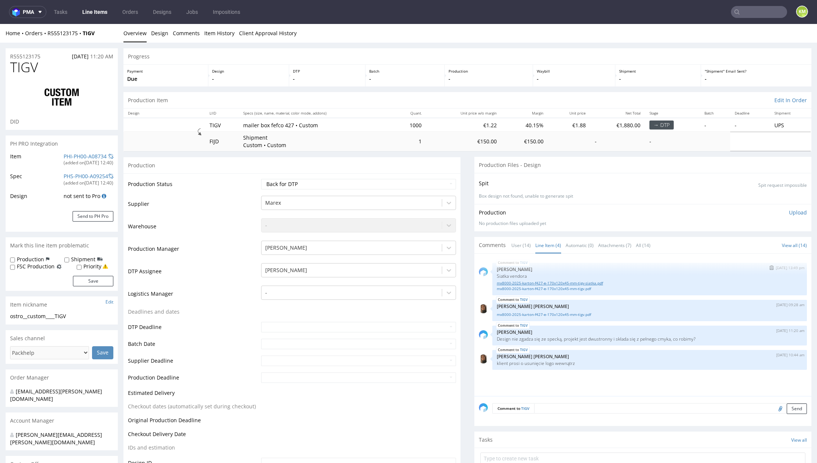
click at [541, 283] on link "mx8000-2025-karton-f427-e-170x120x45-mm-tigv-siatka.pdf" at bounding box center [650, 283] width 306 height 6
click at [546, 289] on link "mx8000-2025-karton-f427-e-170x120x45-mm-tigv.pdf" at bounding box center [650, 289] width 306 height 6
click at [57, 315] on div "ostro__custom____TIGV" at bounding box center [61, 315] width 103 height 7
copy div "ostro__custom____TIGV"
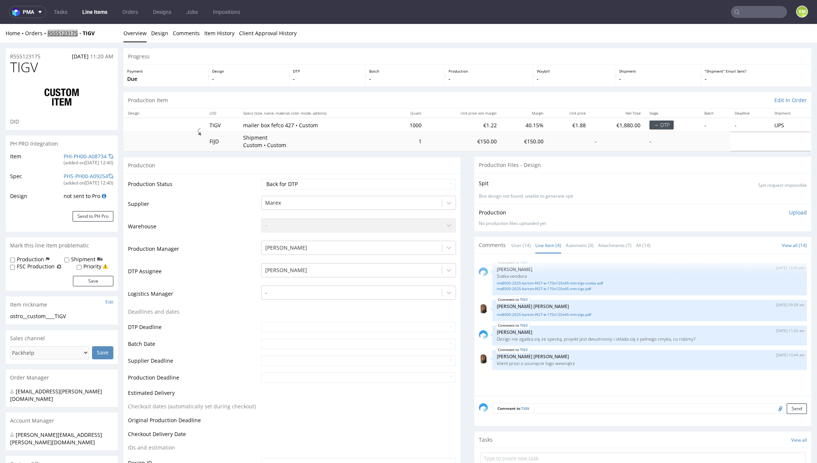
copy link "R555123175"
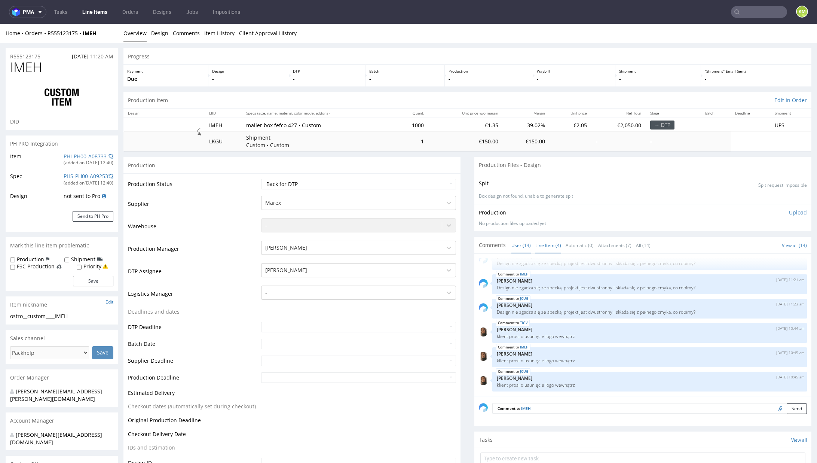
click at [547, 248] on link "Line Item (4)" at bounding box center [548, 245] width 26 height 16
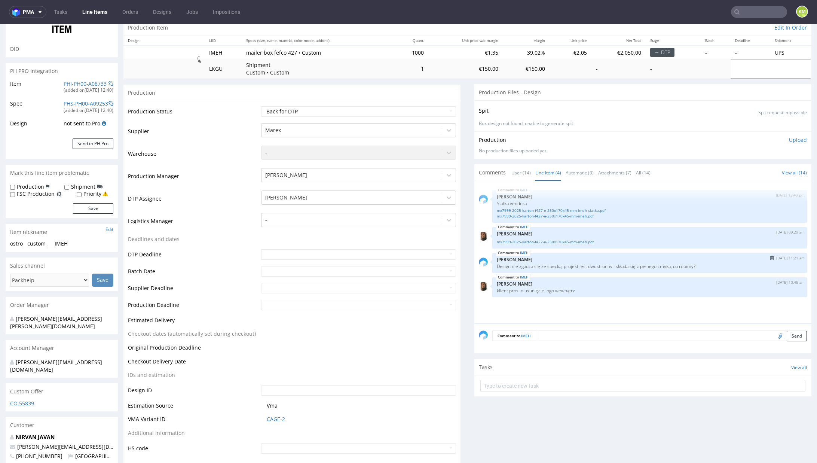
scroll to position [33, 0]
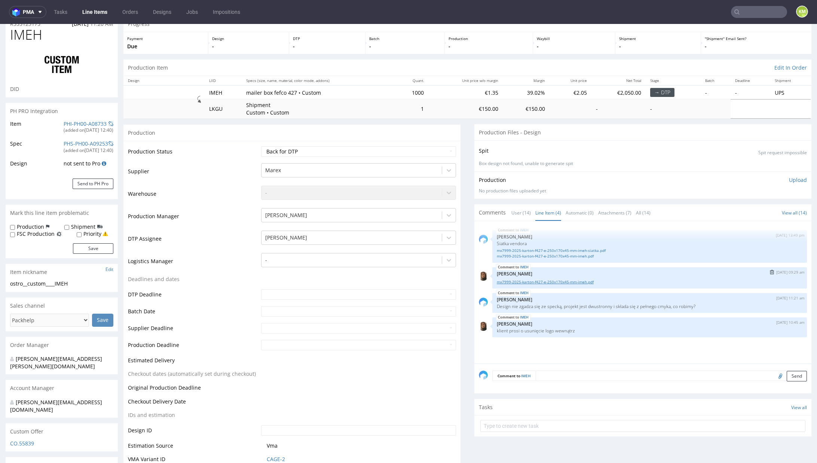
click at [562, 281] on link "mx7999-2025-karton-f427-e-250x170x45-mm-imeh.pdf" at bounding box center [650, 282] width 306 height 6
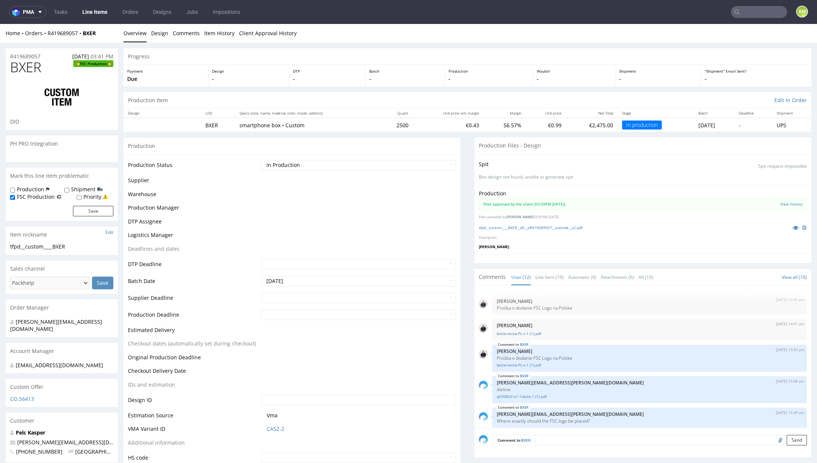
scroll to position [207, 0]
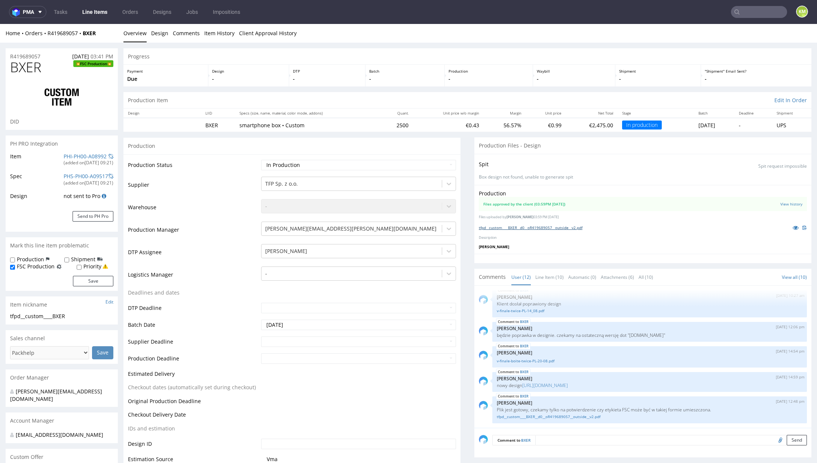
click at [557, 227] on link "tfpd__custom____BXER__d0__oR419689057__outside__v2.pdf" at bounding box center [531, 227] width 104 height 5
click at [549, 242] on div "Production Files approved by the client (03:59PM [DATE]) View history Files upl…" at bounding box center [642, 219] width 337 height 69
click at [561, 227] on link "tfpd__custom____BXER__d0__oR419689057__outside__v2.pdf" at bounding box center [531, 227] width 104 height 5
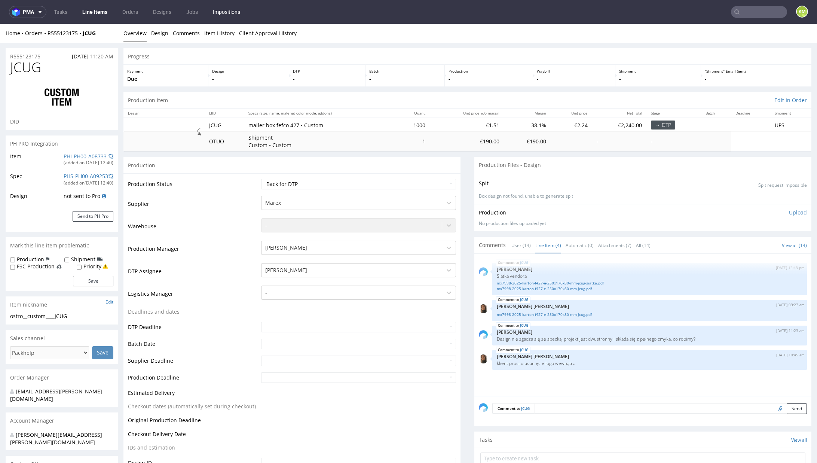
drag, startPoint x: 106, startPoint y: 13, endPoint x: 233, endPoint y: 9, distance: 127.6
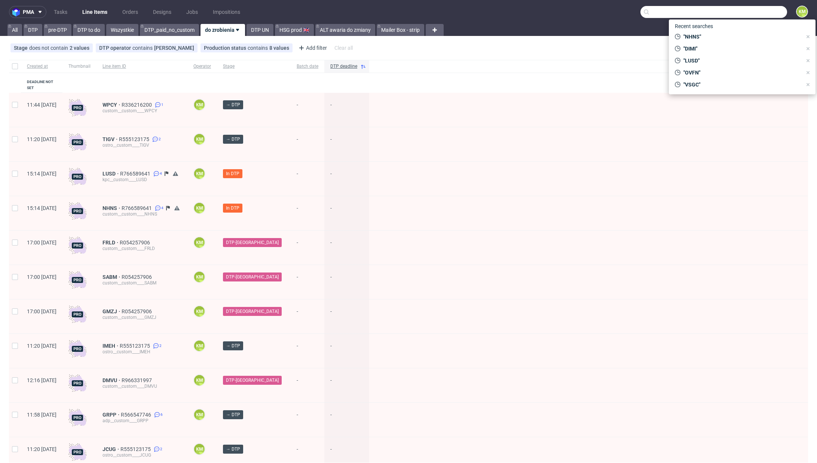
click at [745, 9] on input "text" at bounding box center [713, 12] width 147 height 12
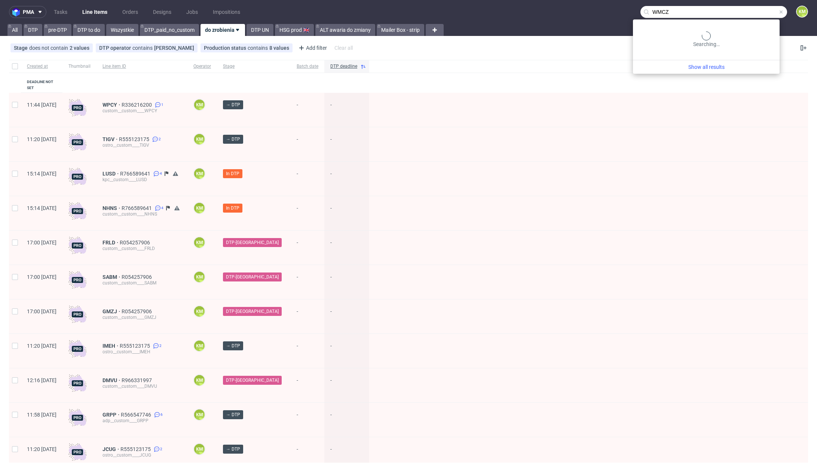
type input "WMCZ"
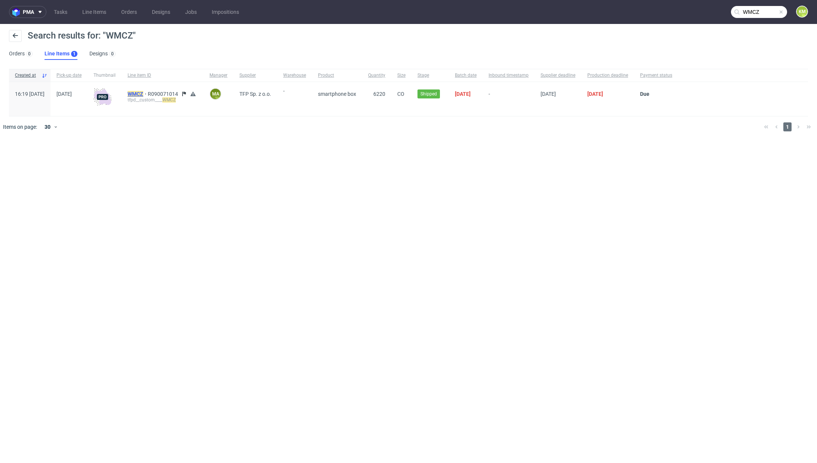
click at [143, 95] on mark "WMCZ" at bounding box center [136, 94] width 16 height 6
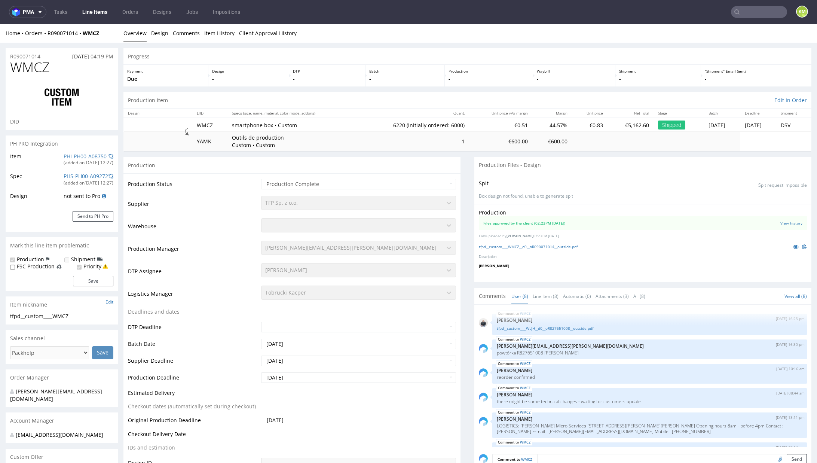
scroll to position [83, 0]
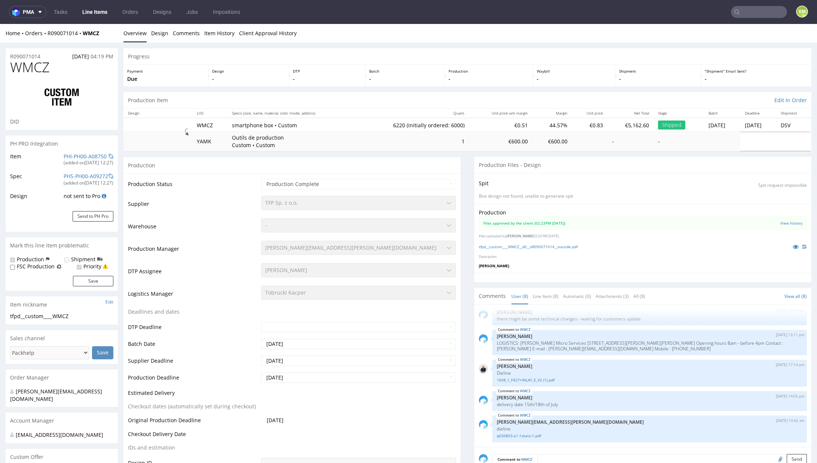
select select "in_progress"
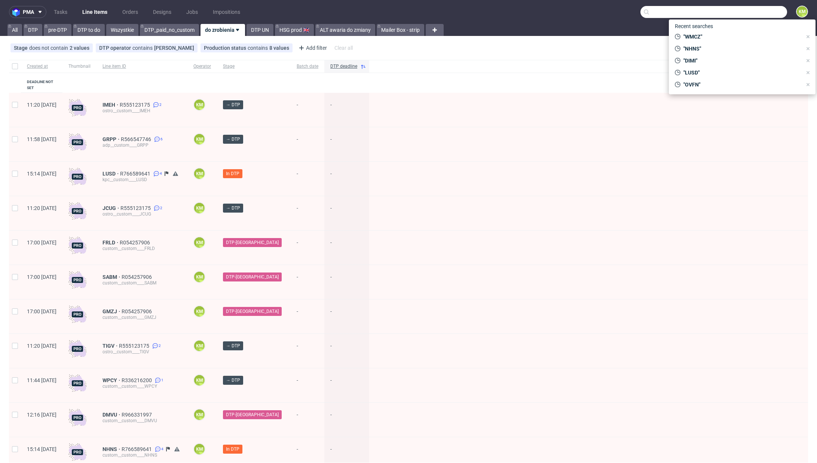
click at [752, 16] on input "text" at bounding box center [713, 12] width 147 height 12
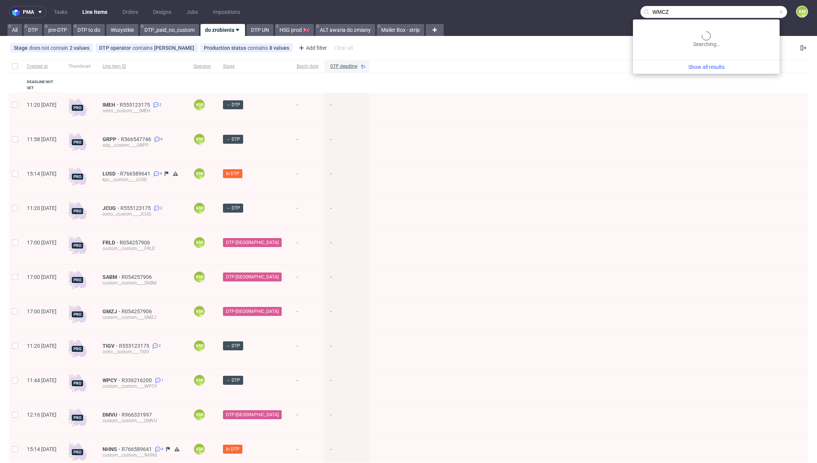
type input "WMCZ"
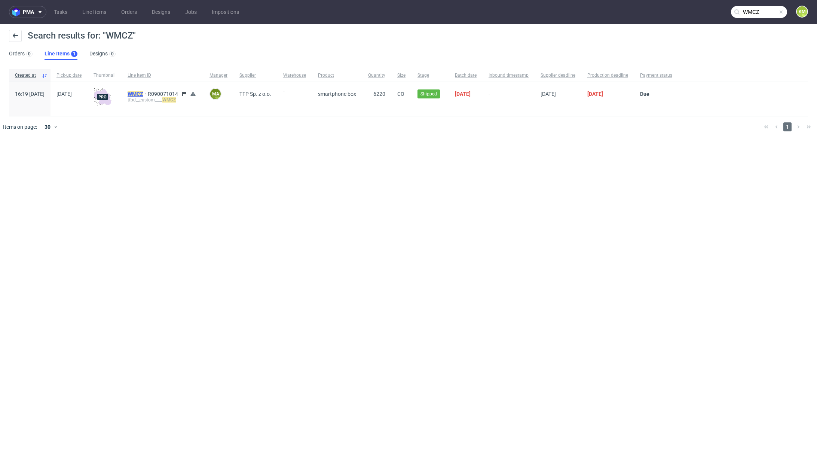
click at [143, 91] on mark "WMCZ" at bounding box center [136, 94] width 16 height 6
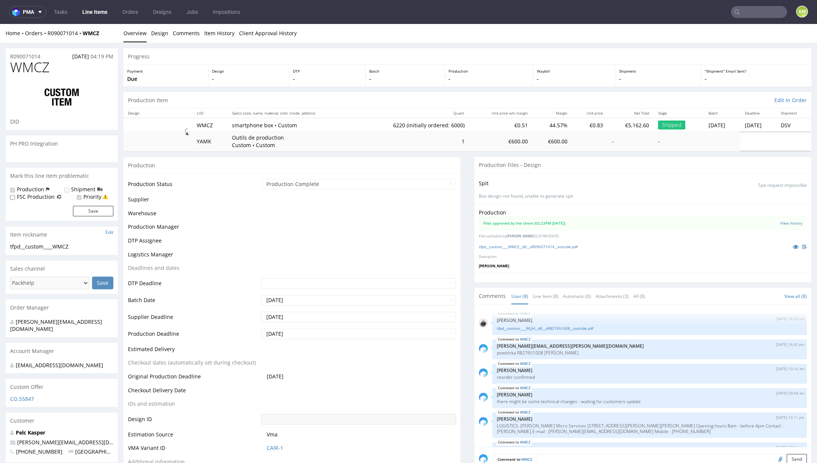
scroll to position [83, 0]
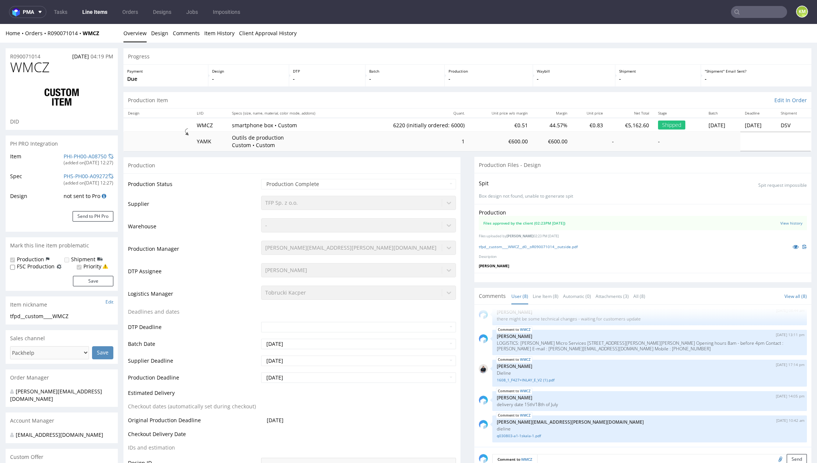
select select "in_progress"
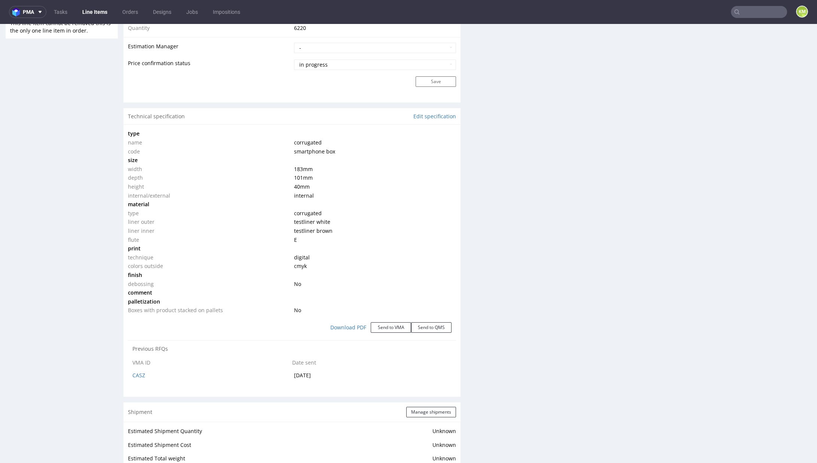
scroll to position [658, 0]
